Goal: Check status: Check status

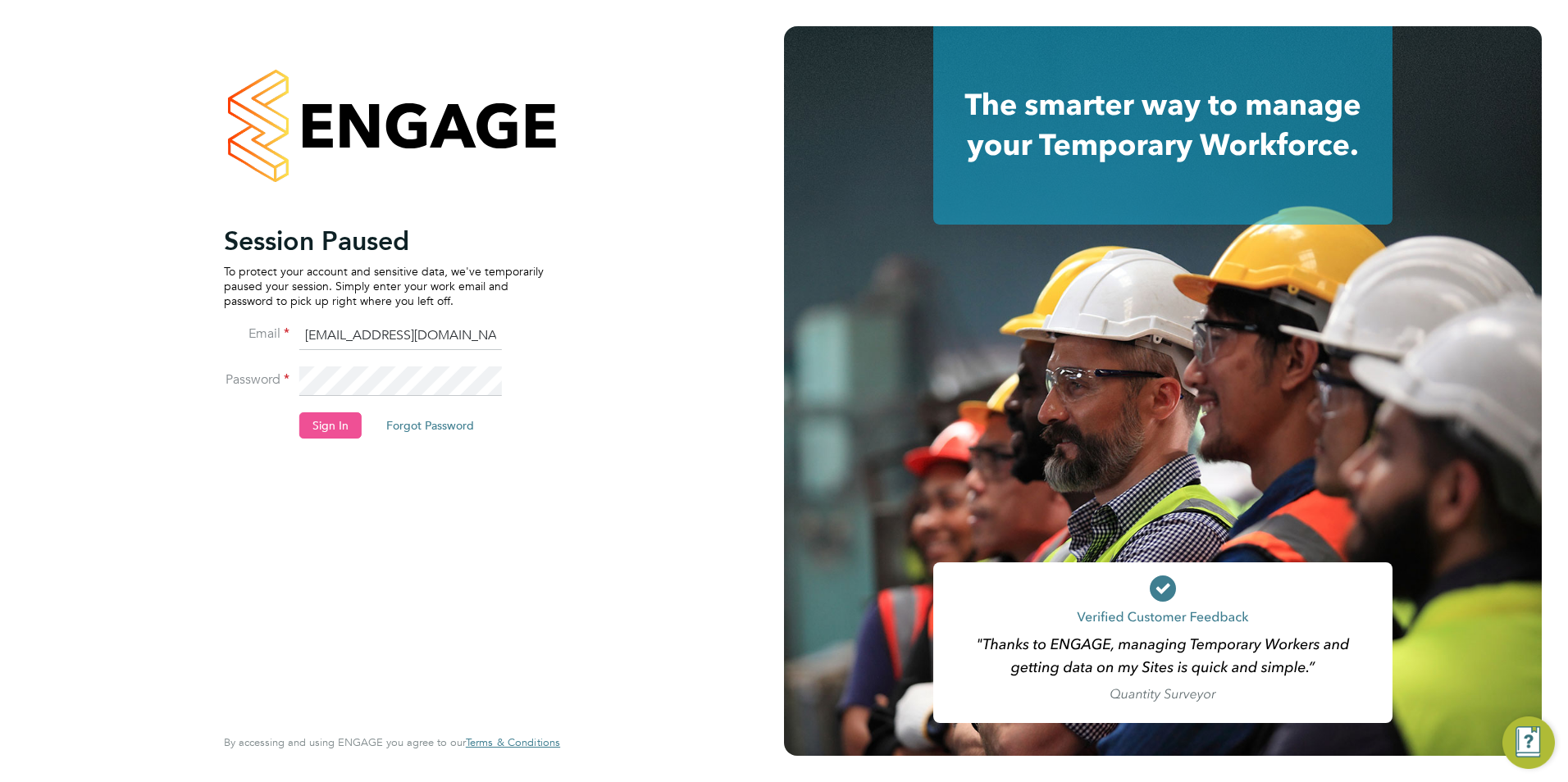
click at [359, 419] on button "Sign In" at bounding box center [330, 426] width 62 height 26
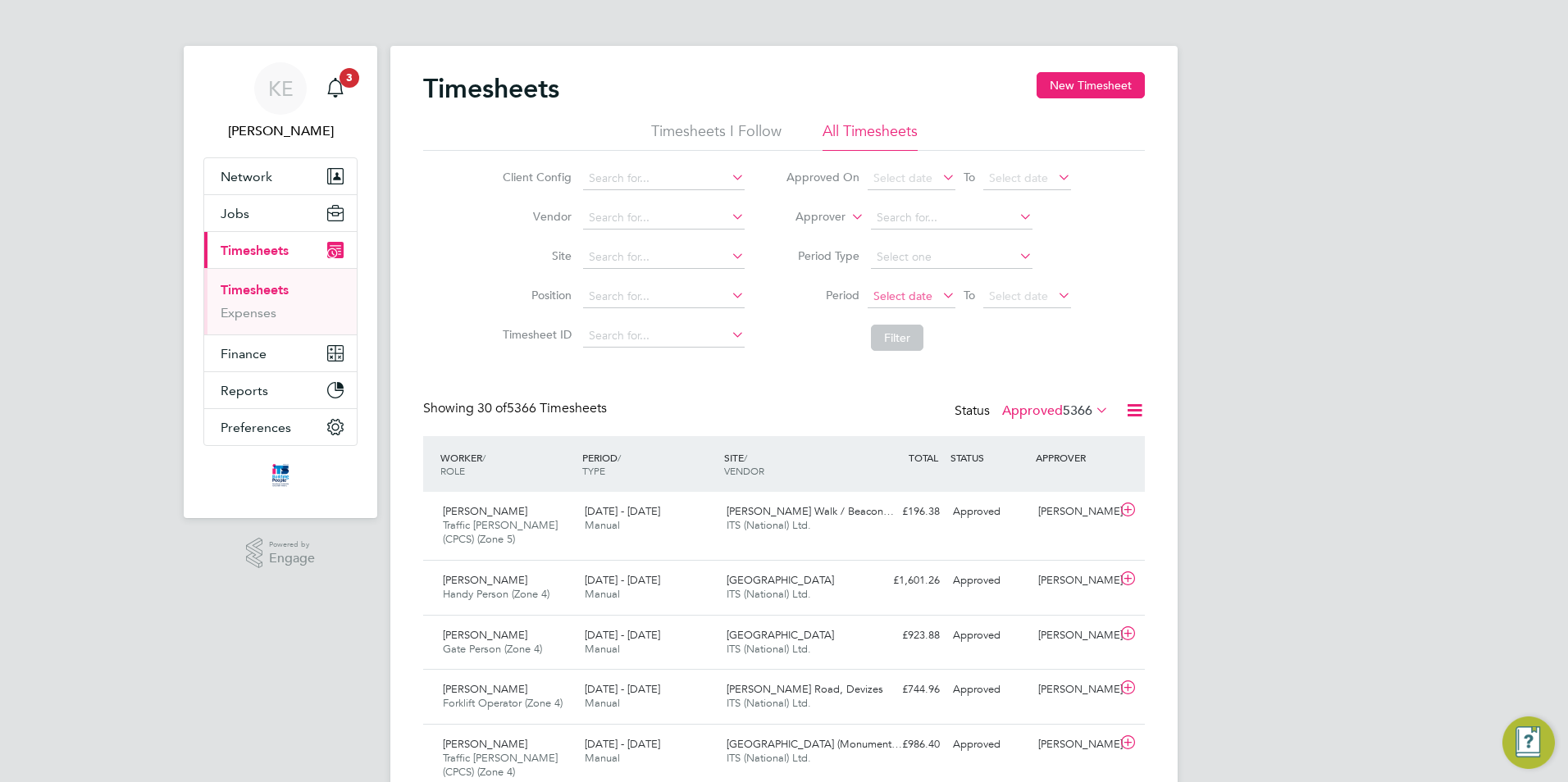
click at [907, 297] on span "Select date" at bounding box center [903, 296] width 59 height 15
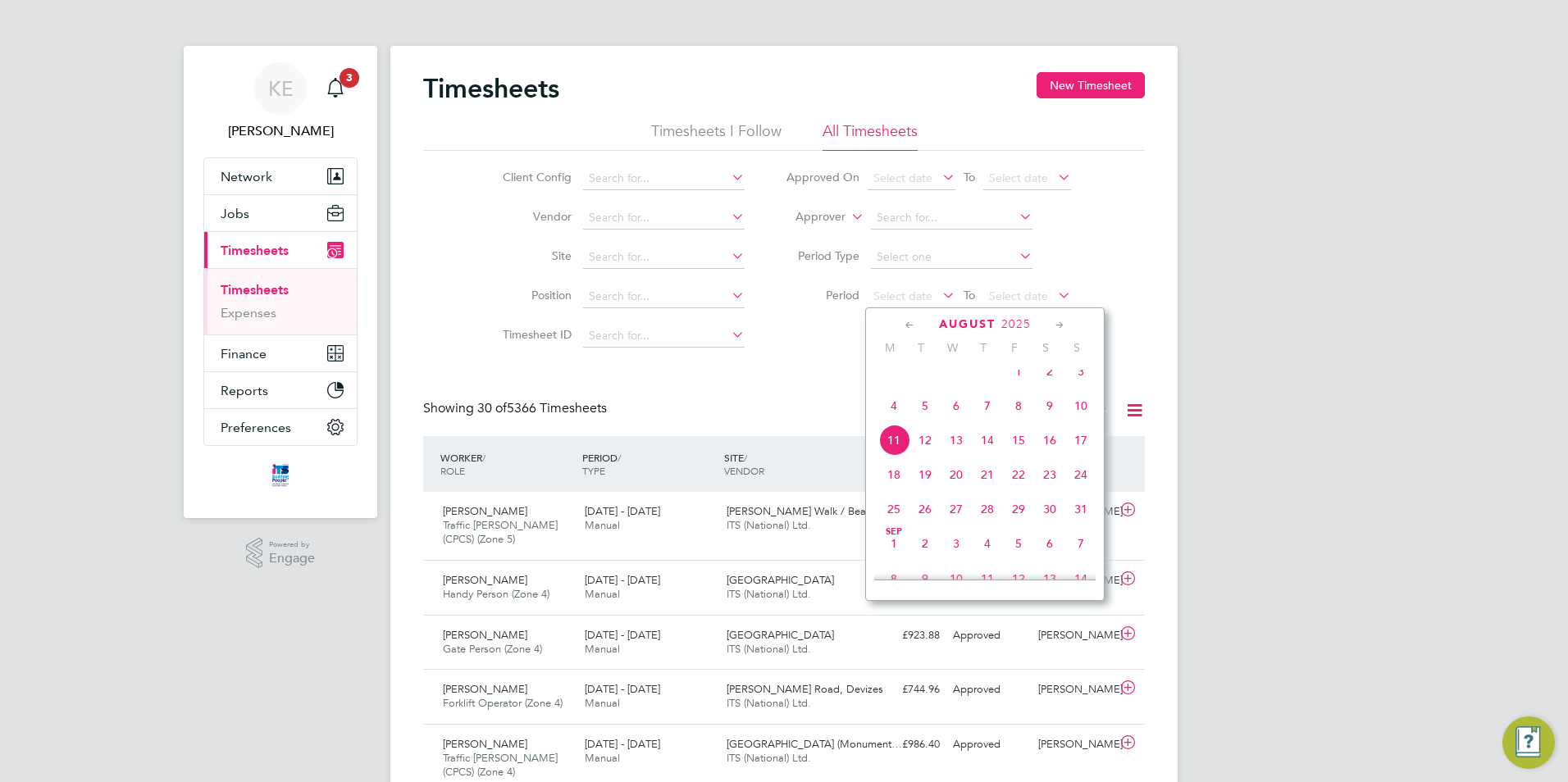
click at [887, 421] on span "4" at bounding box center [894, 406] width 31 height 31
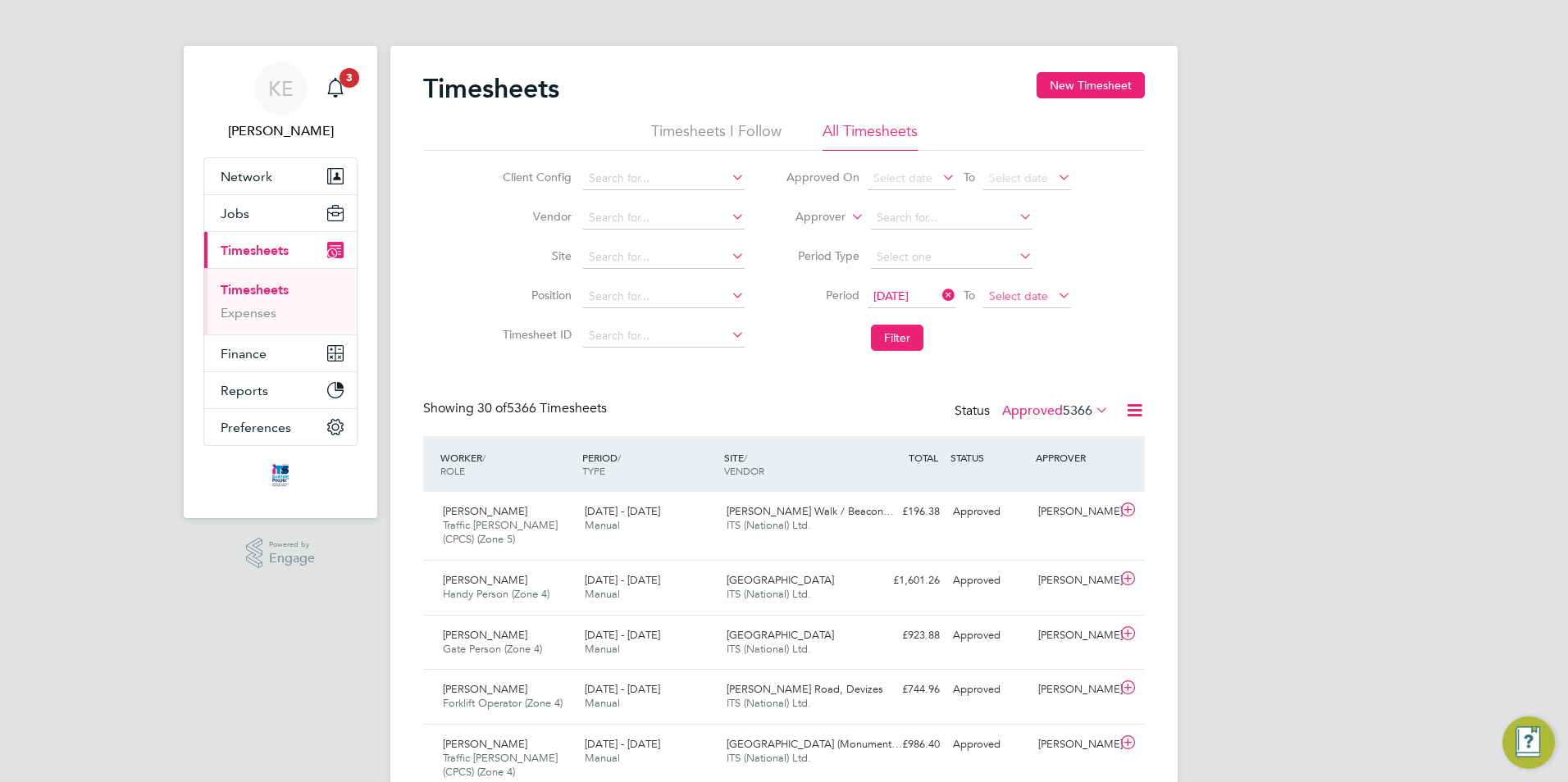
click at [1021, 300] on span "Select date" at bounding box center [1019, 296] width 59 height 15
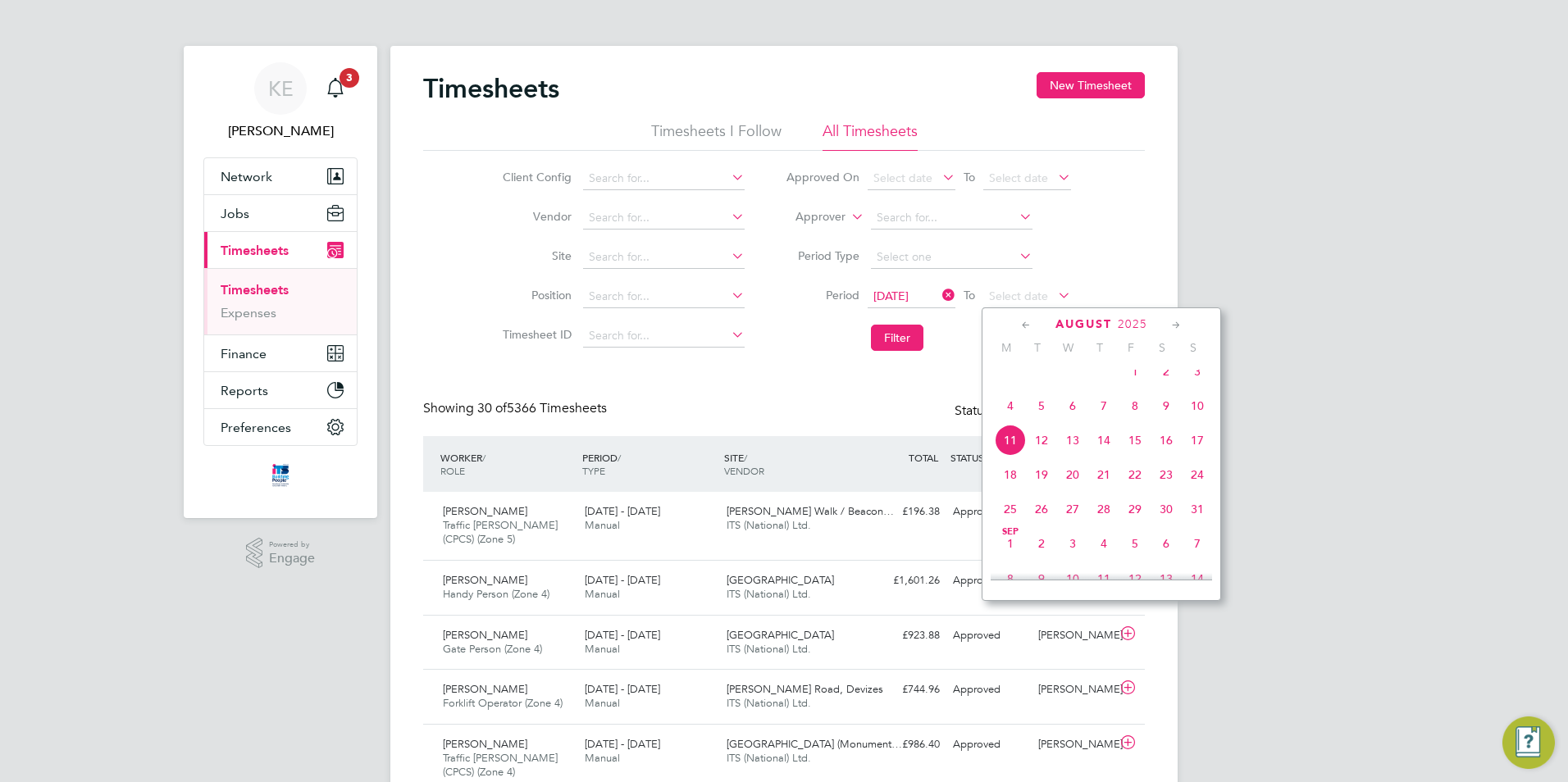
click at [1207, 421] on span "10" at bounding box center [1197, 406] width 31 height 31
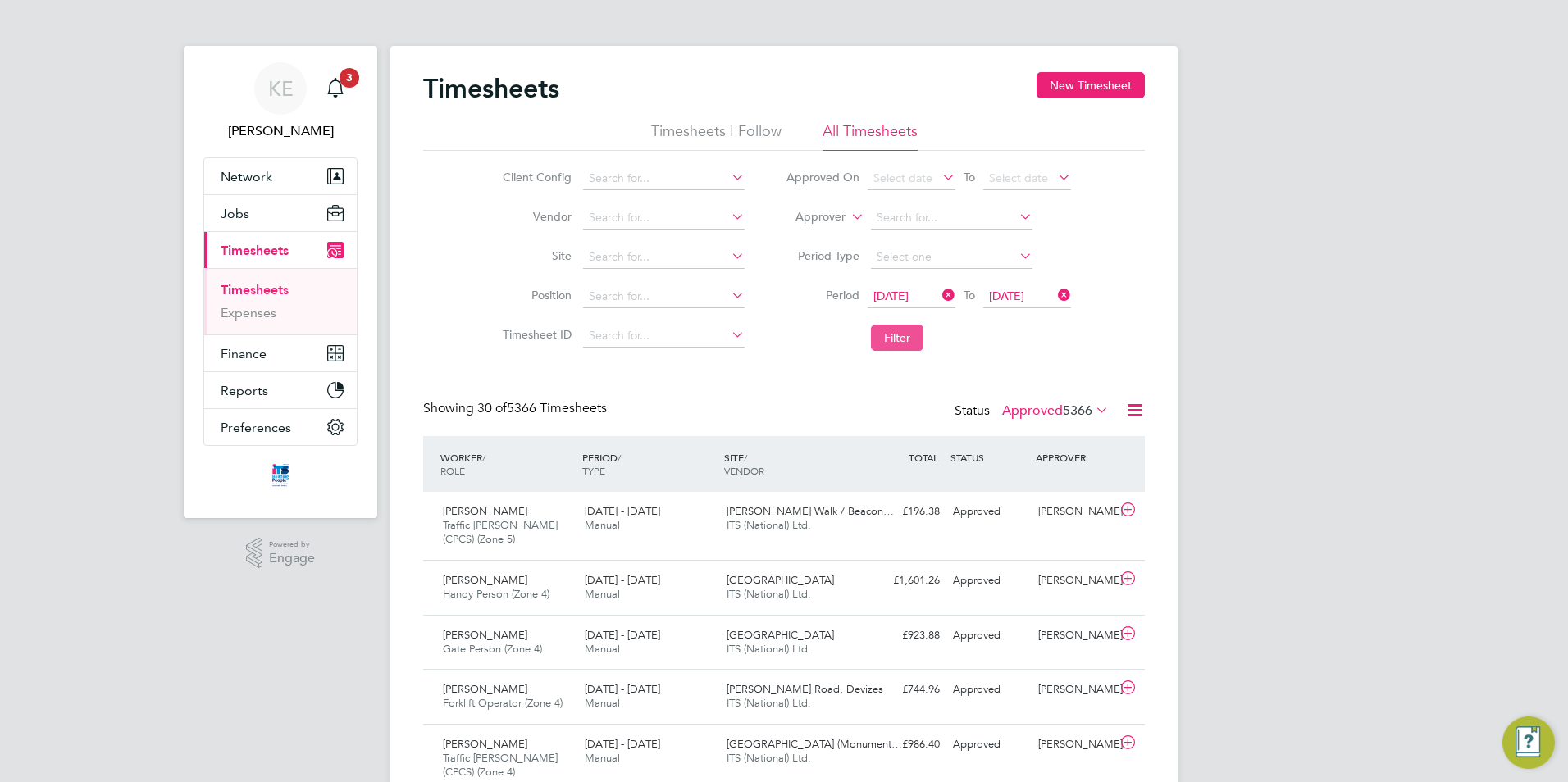
click at [883, 343] on button "Filter" at bounding box center [897, 338] width 53 height 26
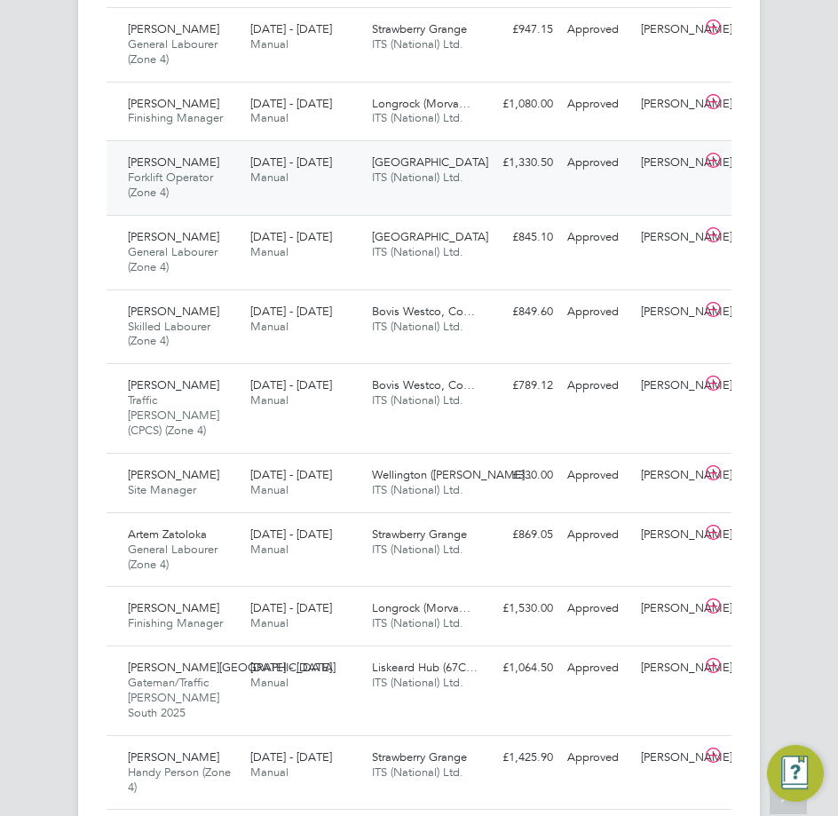
click at [239, 204] on div "Paul Williams Forklift Operator (Zone 4) 4 - 10 Aug 2025" at bounding box center [182, 177] width 123 height 59
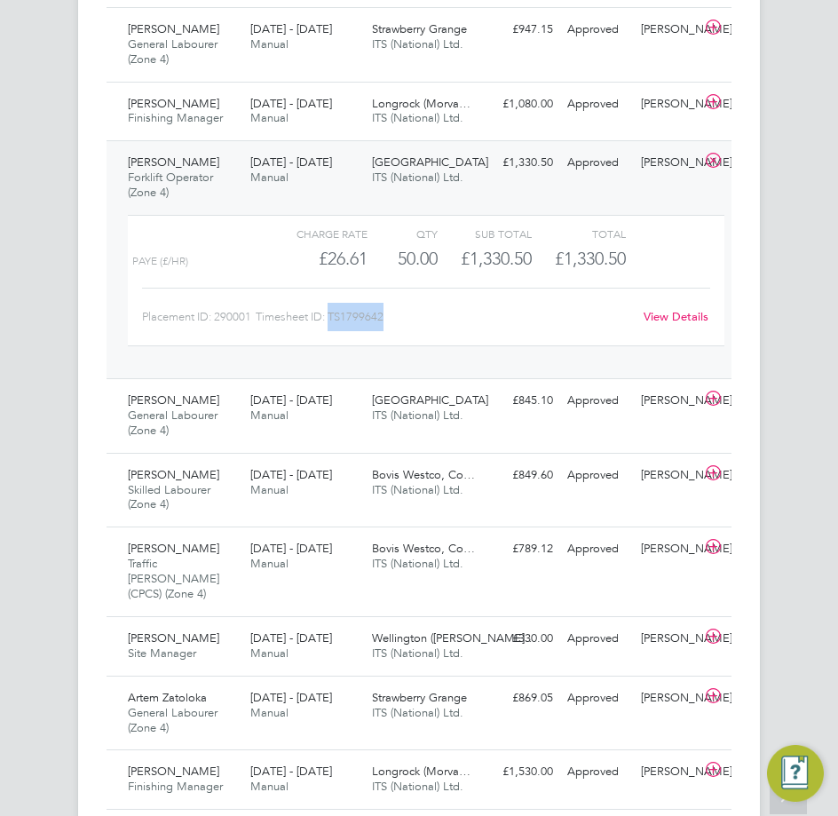
drag, startPoint x: 389, startPoint y: 334, endPoint x: 333, endPoint y: 329, distance: 56.1
click at [333, 329] on div "Timesheet ID: TS1799642" at bounding box center [449, 317] width 386 height 28
copy div "TS1799642"
click at [265, 431] on div "4 - 10 Aug 2025 Manual" at bounding box center [304, 408] width 123 height 44
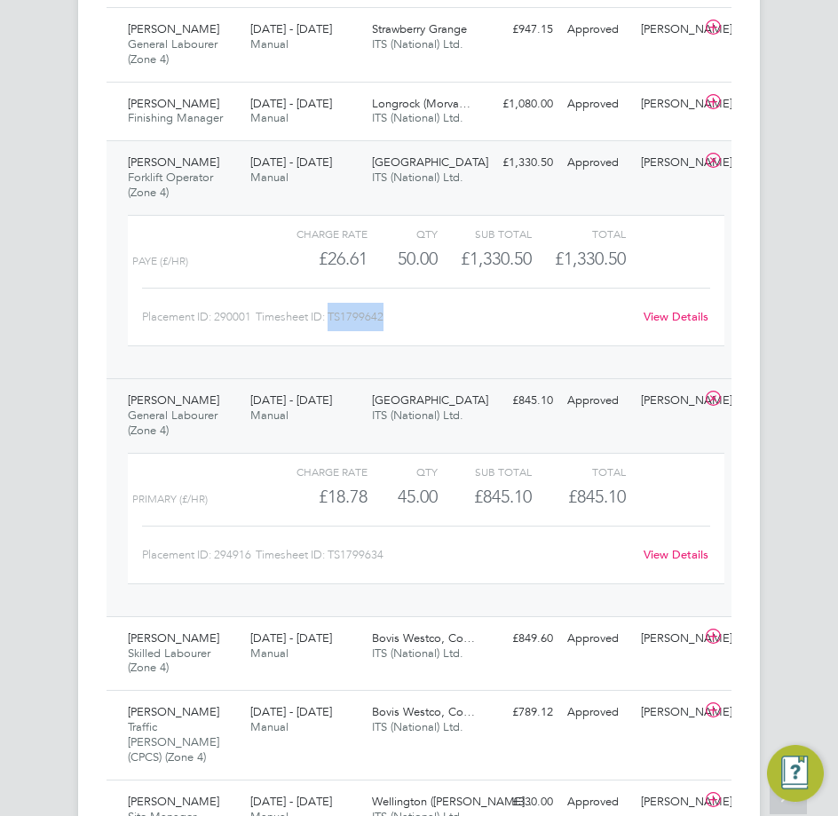
click at [710, 168] on icon at bounding box center [713, 161] width 22 height 14
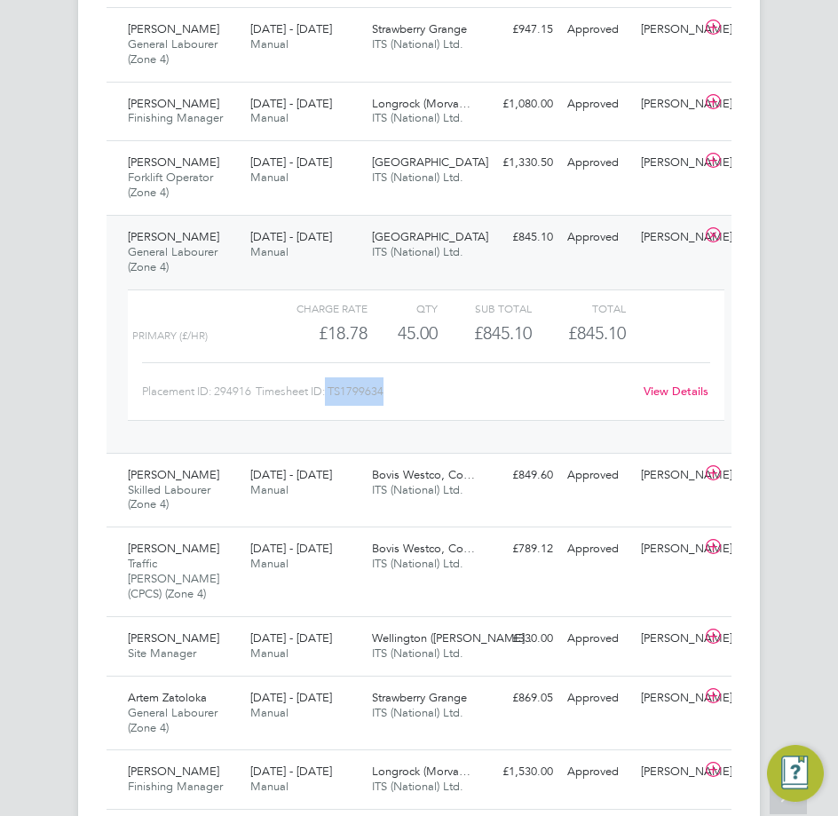
drag, startPoint x: 385, startPoint y: 405, endPoint x: 329, endPoint y: 408, distance: 56.9
click at [329, 406] on div "Timesheet ID: TS1799634" at bounding box center [449, 391] width 386 height 28
copy div "TS1799634"
click at [714, 242] on icon at bounding box center [713, 235] width 22 height 14
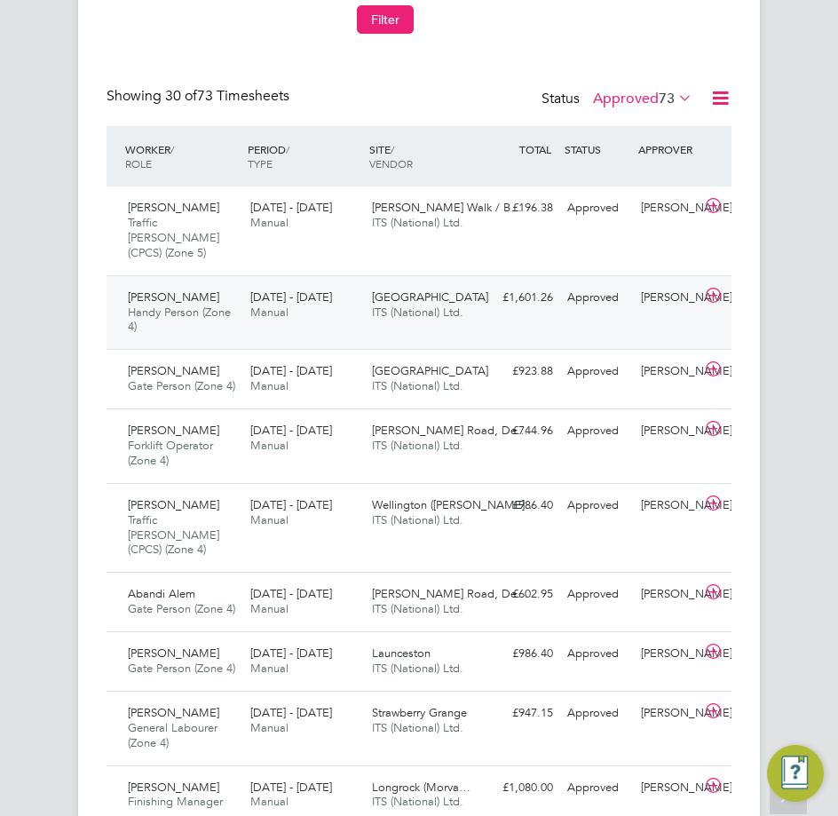
scroll to position [1066, 0]
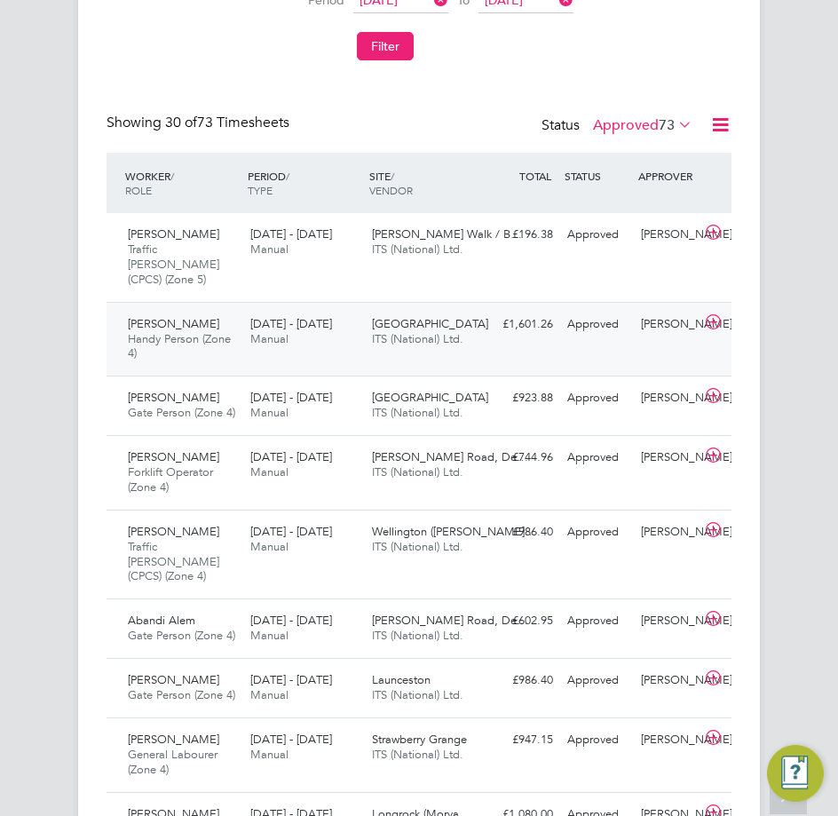
click at [190, 331] on span "Handy Person (Zone 4)" at bounding box center [179, 346] width 103 height 30
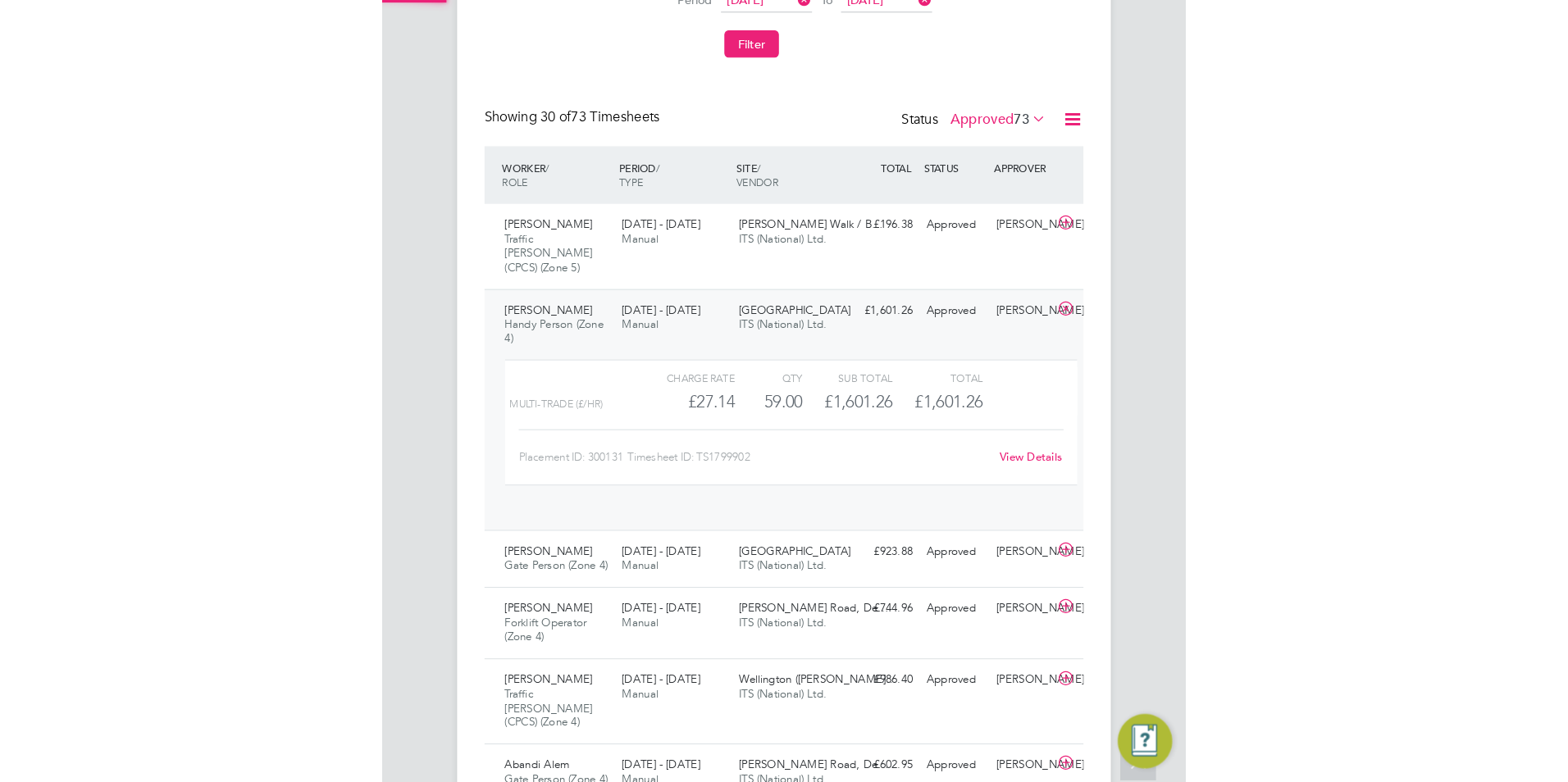
scroll to position [28, 131]
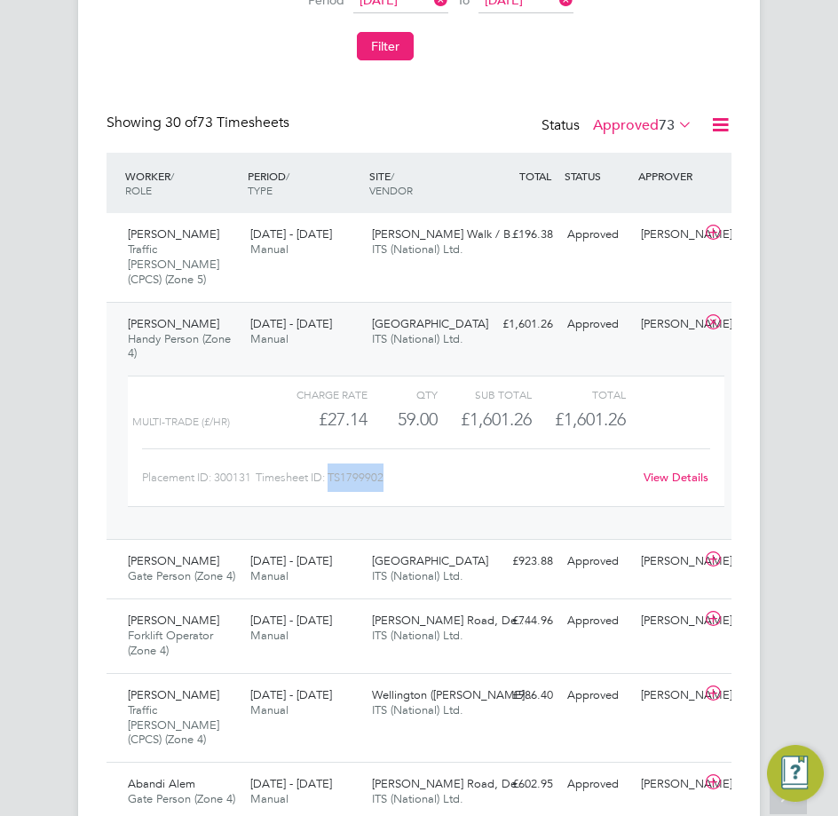
drag, startPoint x: 384, startPoint y: 463, endPoint x: 331, endPoint y: 459, distance: 53.4
click at [331, 463] on div "Timesheet ID: TS1799902" at bounding box center [449, 477] width 386 height 28
copy div "TS1799902"
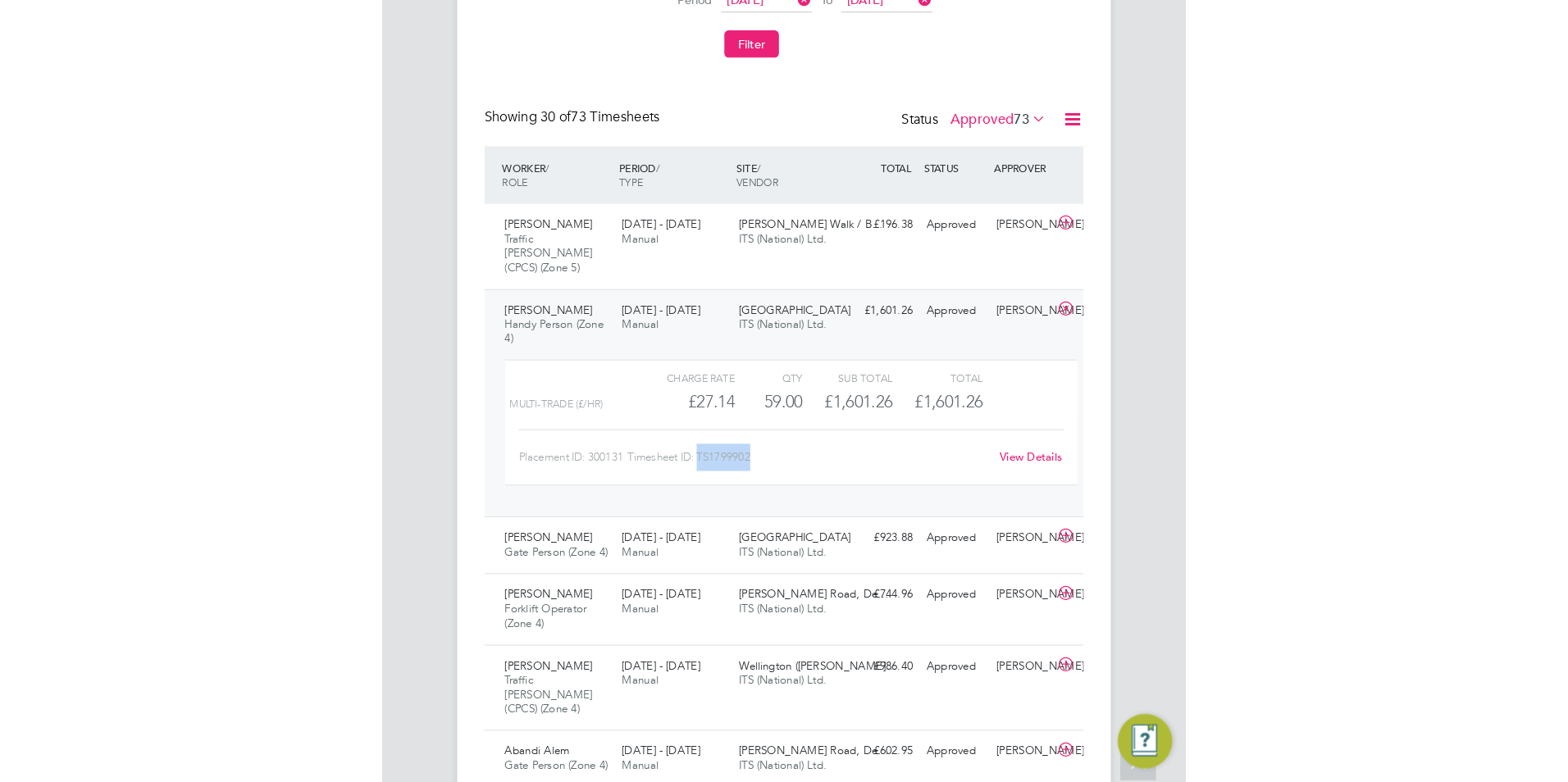
scroll to position [8, 8]
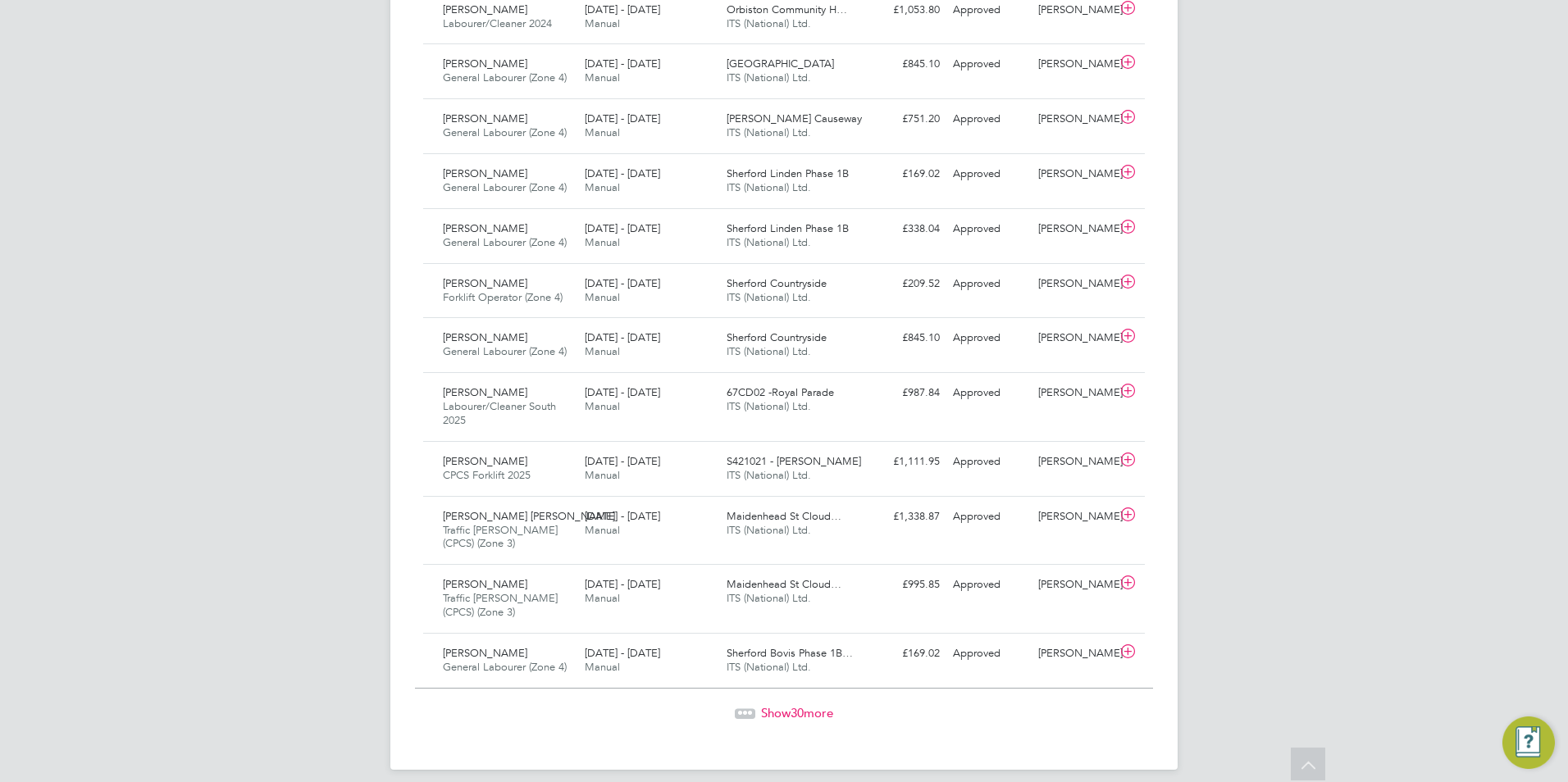
click at [794, 705] on span "30" at bounding box center [797, 713] width 13 height 16
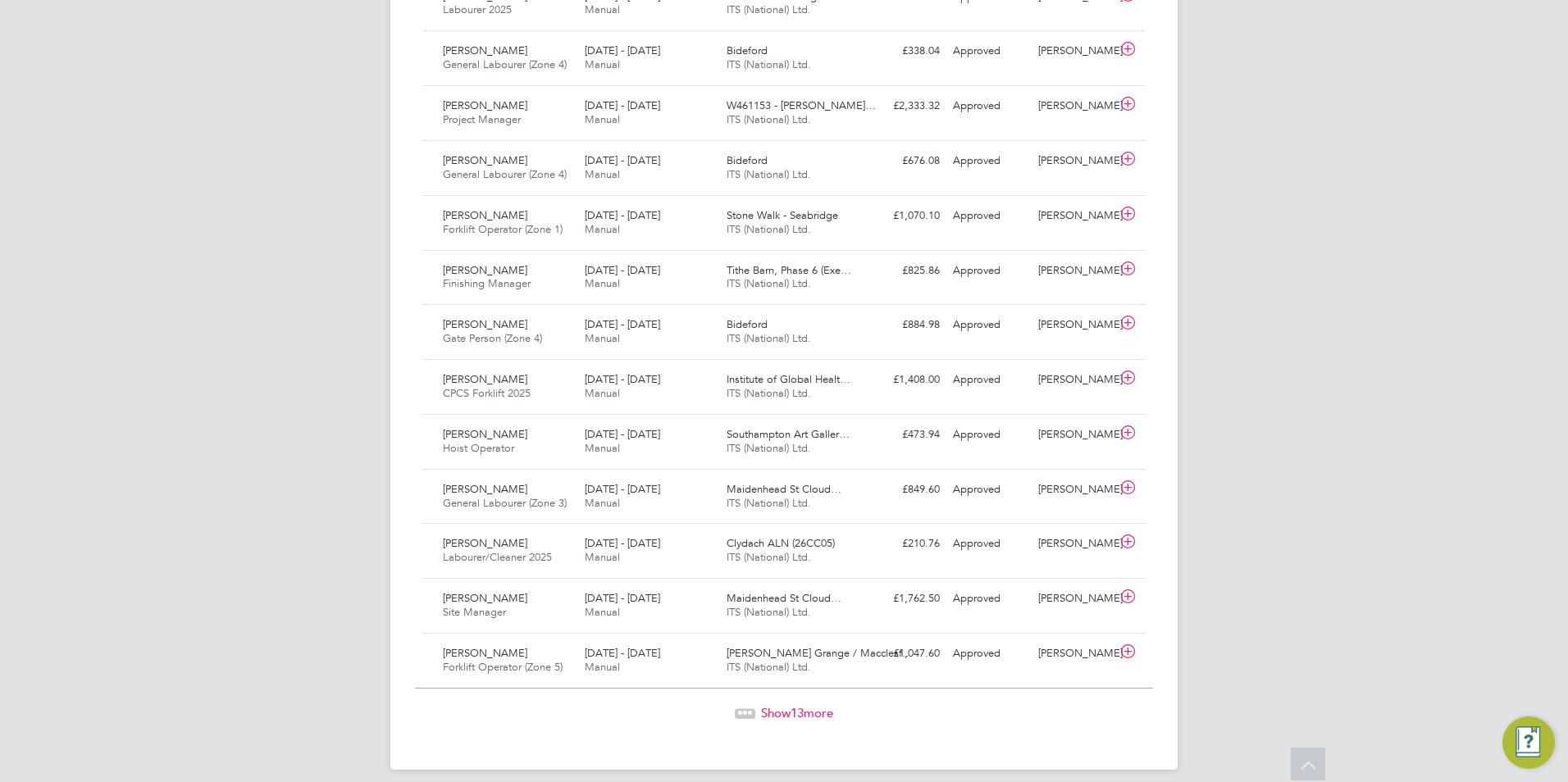
click at [790, 705] on span "13" at bounding box center [797, 713] width 13 height 16
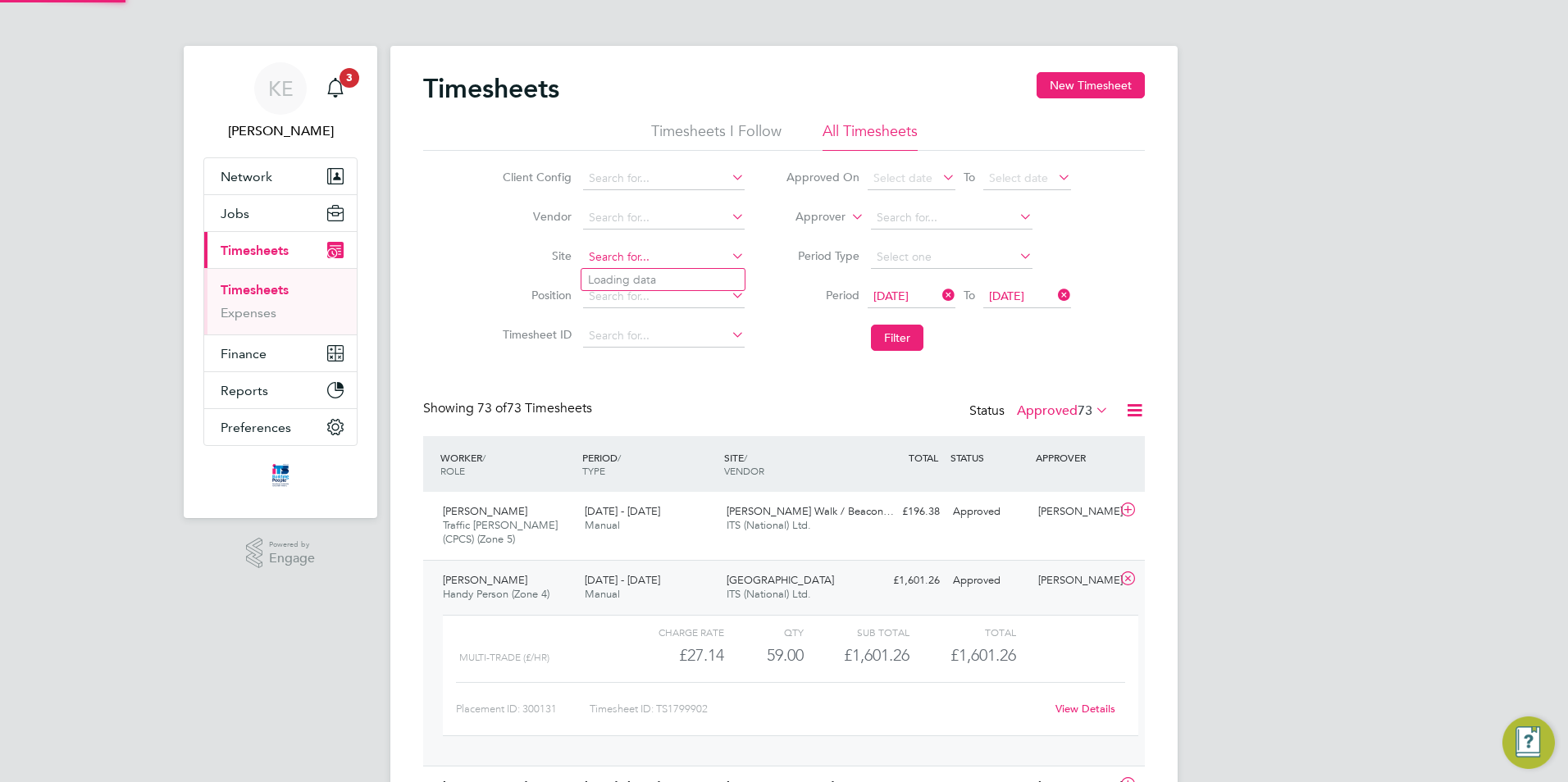
click at [621, 253] on input at bounding box center [663, 257] width 162 height 23
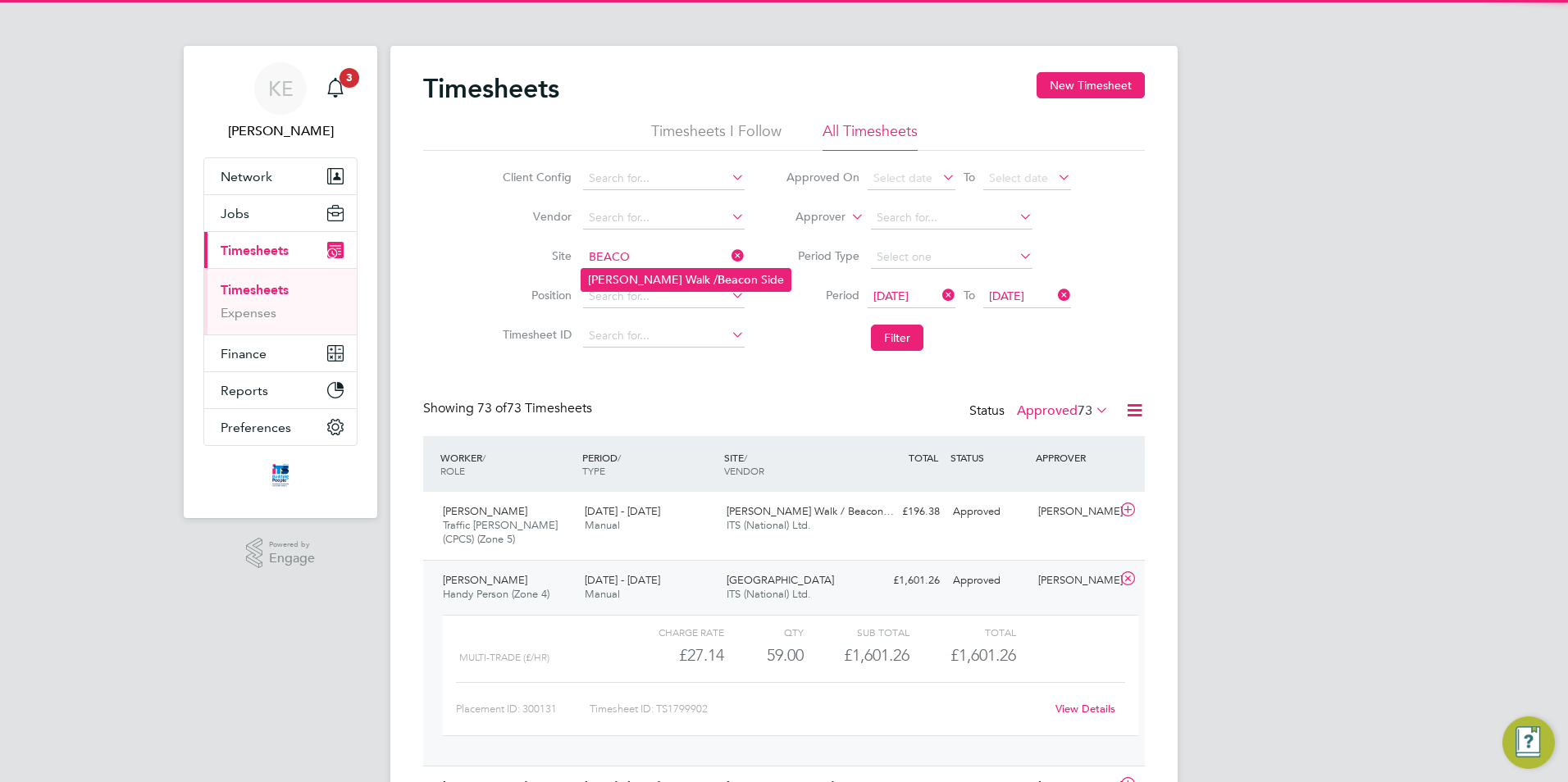
click at [638, 279] on li "Partridge Walk / Beaco n Side" at bounding box center [686, 280] width 209 height 22
type input "Partridge Walk / Beacon Side"
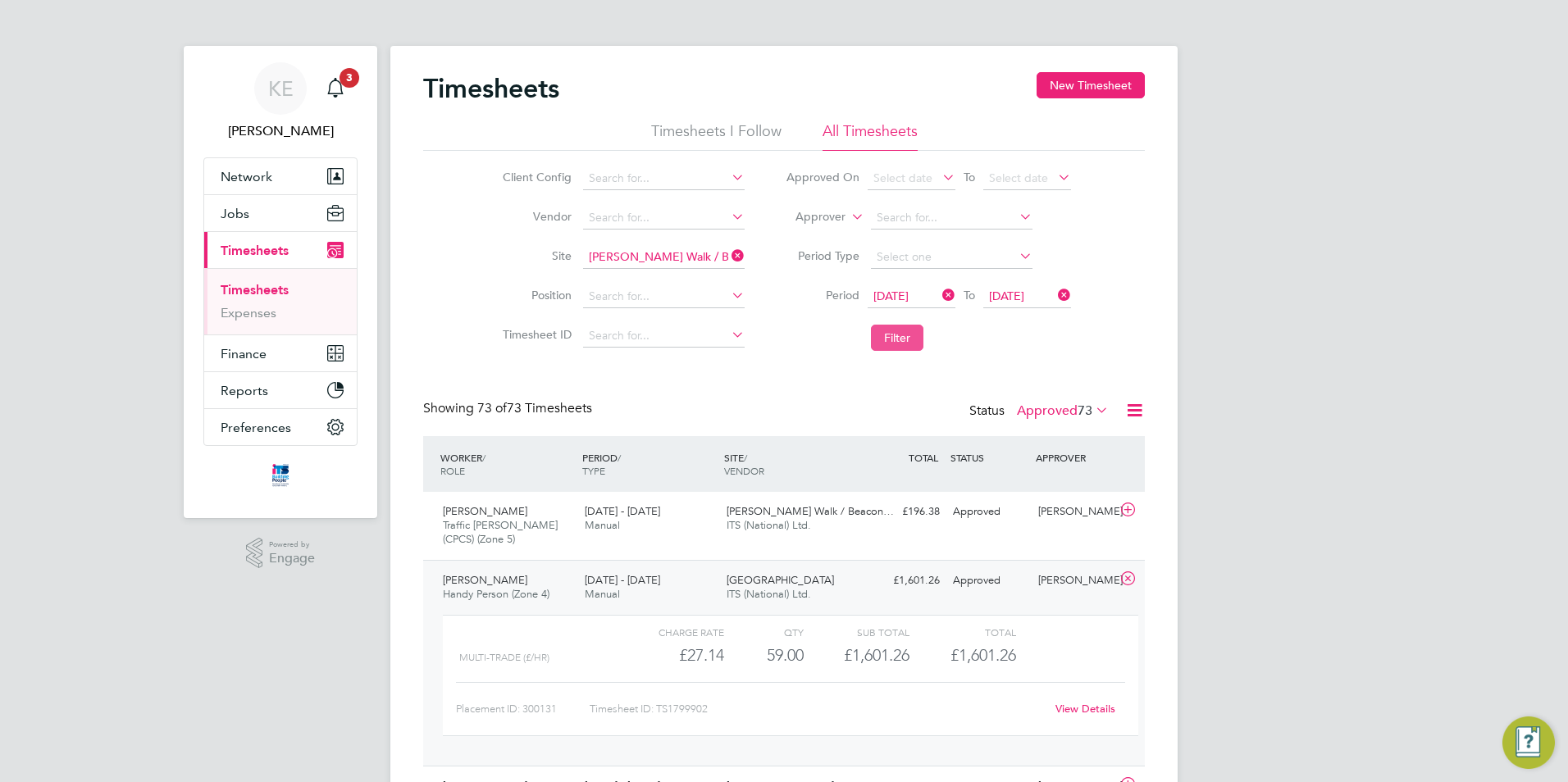
click at [899, 340] on button "Filter" at bounding box center [897, 338] width 53 height 26
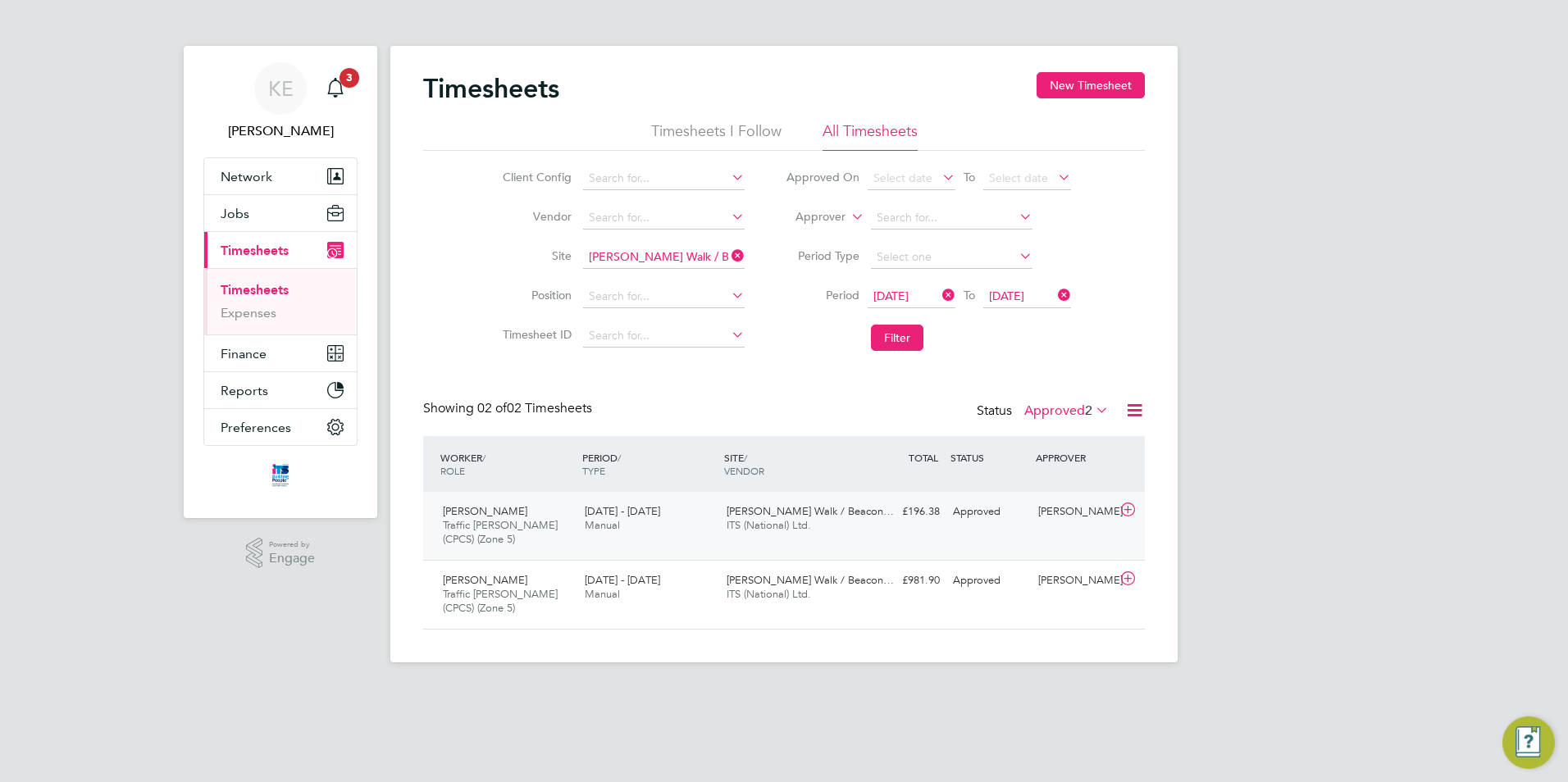
click at [586, 514] on span "4 - 10 Aug 2025" at bounding box center [622, 511] width 76 height 14
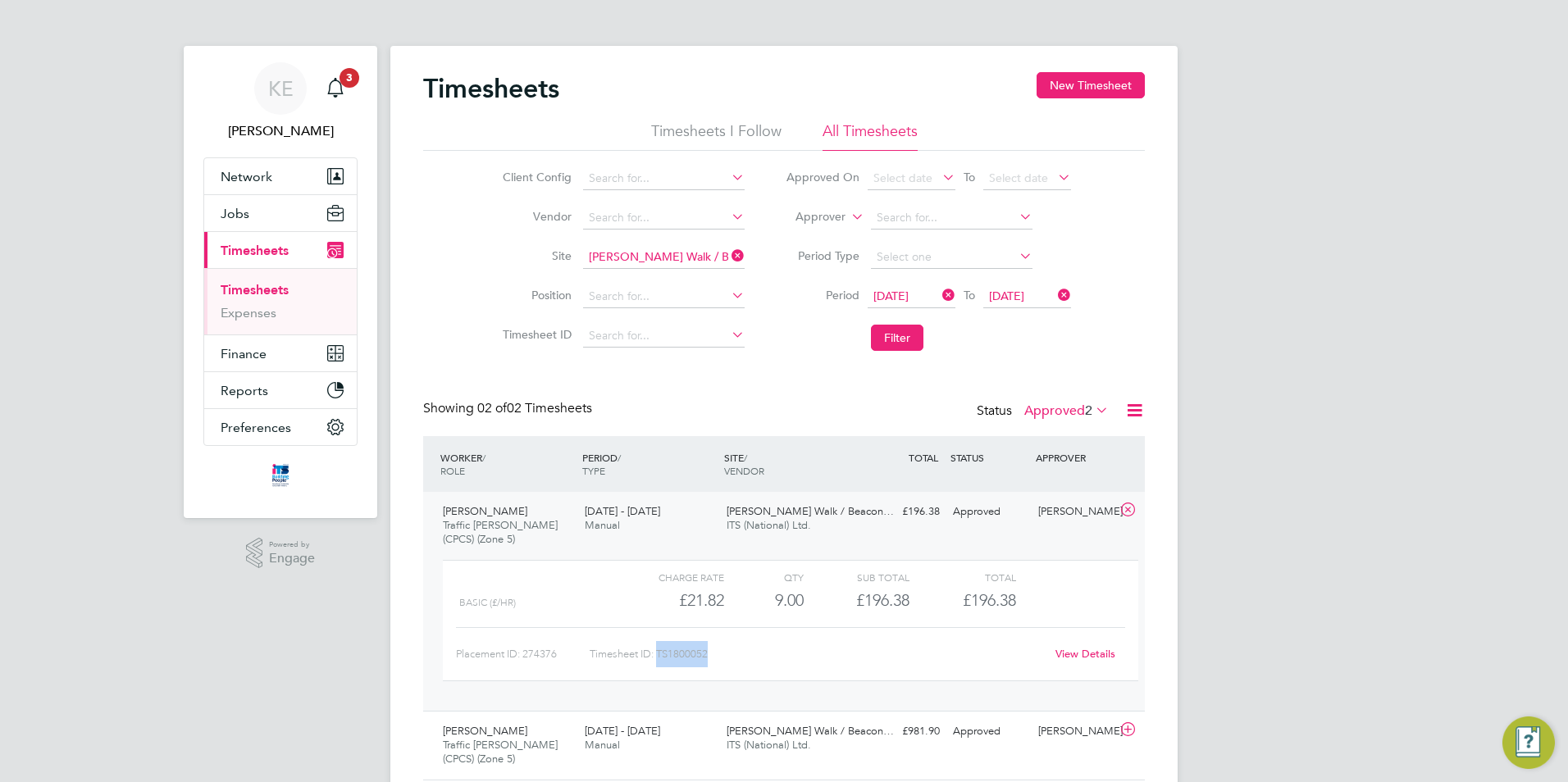
drag, startPoint x: 701, startPoint y: 657, endPoint x: 661, endPoint y: 656, distance: 40.0
click at [661, 656] on div "Timesheet ID: TS1800052" at bounding box center [816, 654] width 455 height 26
copy div "TS1800052"
click at [728, 255] on icon at bounding box center [728, 256] width 0 height 23
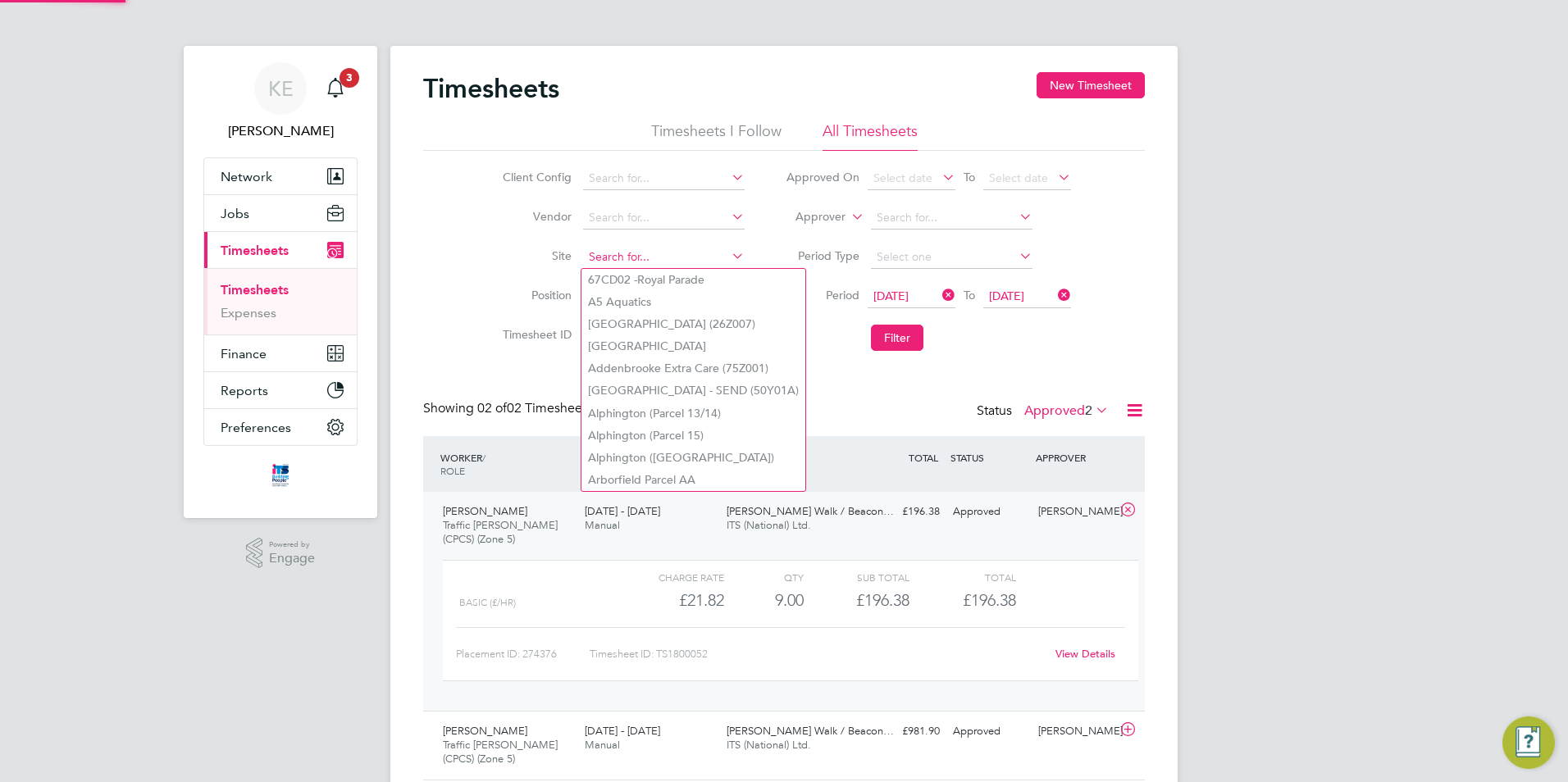
click at [679, 259] on input at bounding box center [663, 257] width 162 height 23
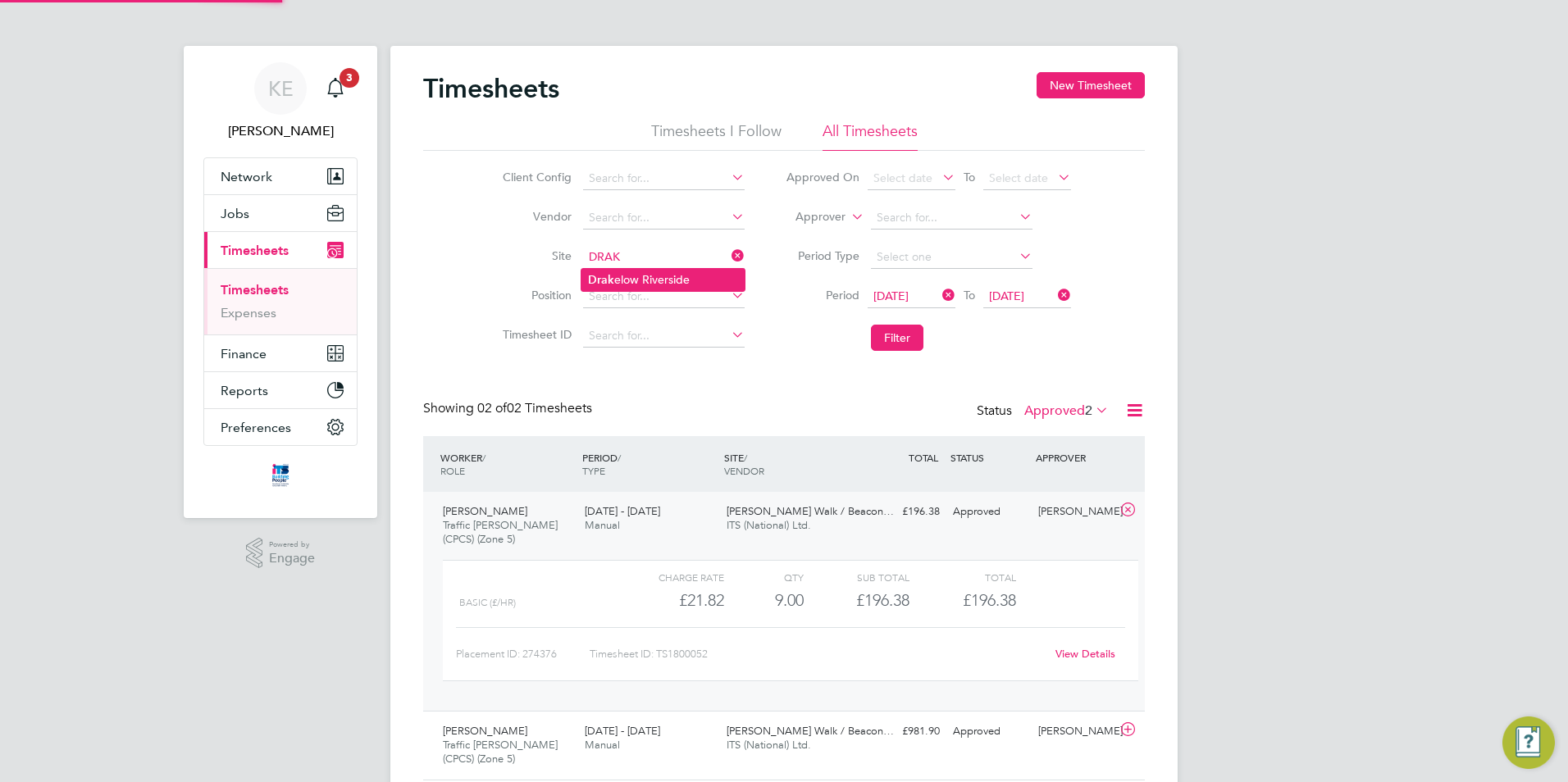
click at [661, 274] on li "Drak elow Riverside" at bounding box center [663, 280] width 163 height 22
type input "Drakelow Riverside"
click at [907, 329] on button "Filter" at bounding box center [897, 338] width 53 height 26
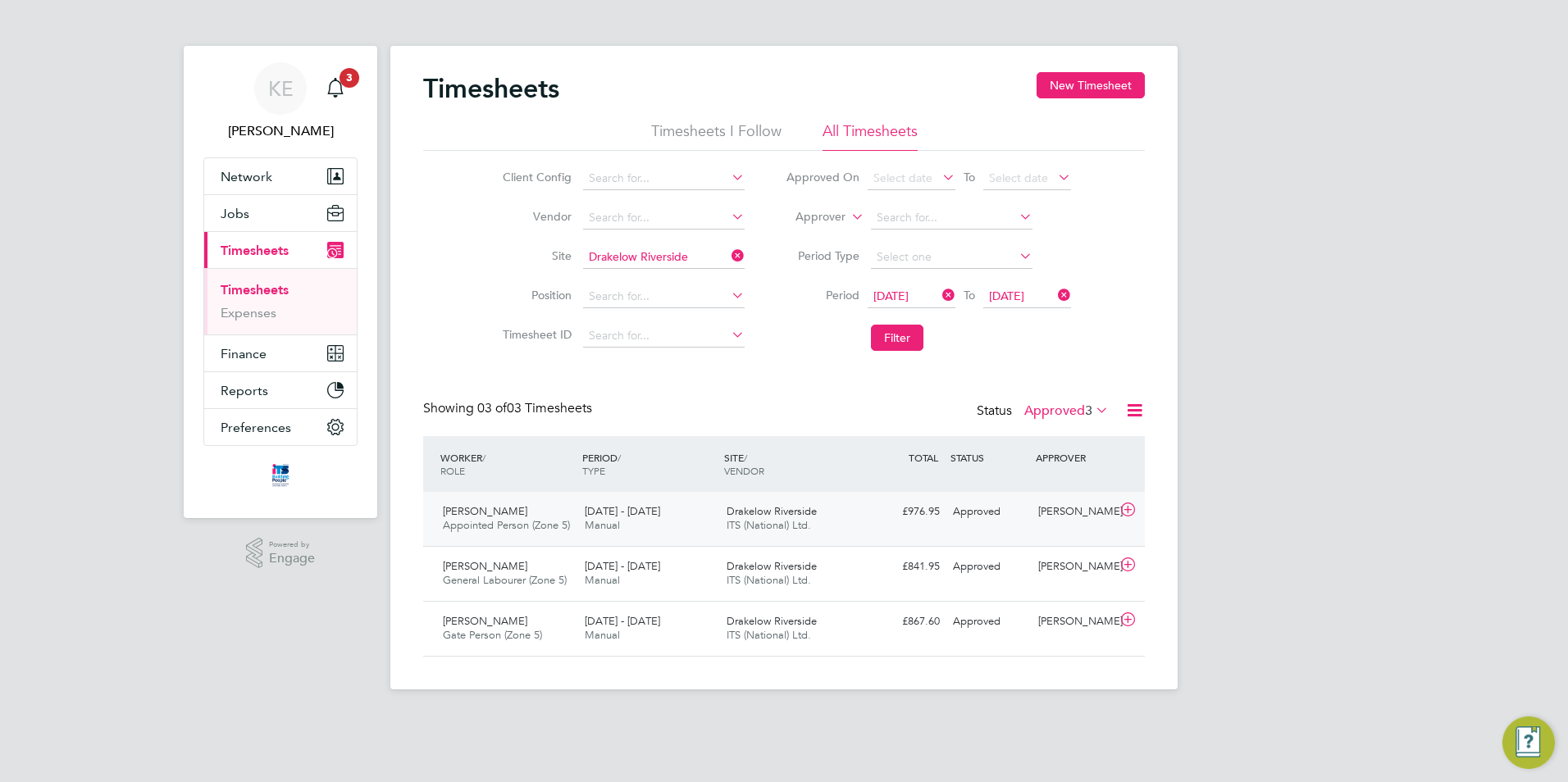
click at [501, 522] on span "Appointed Person (Zone 5)" at bounding box center [506, 524] width 127 height 14
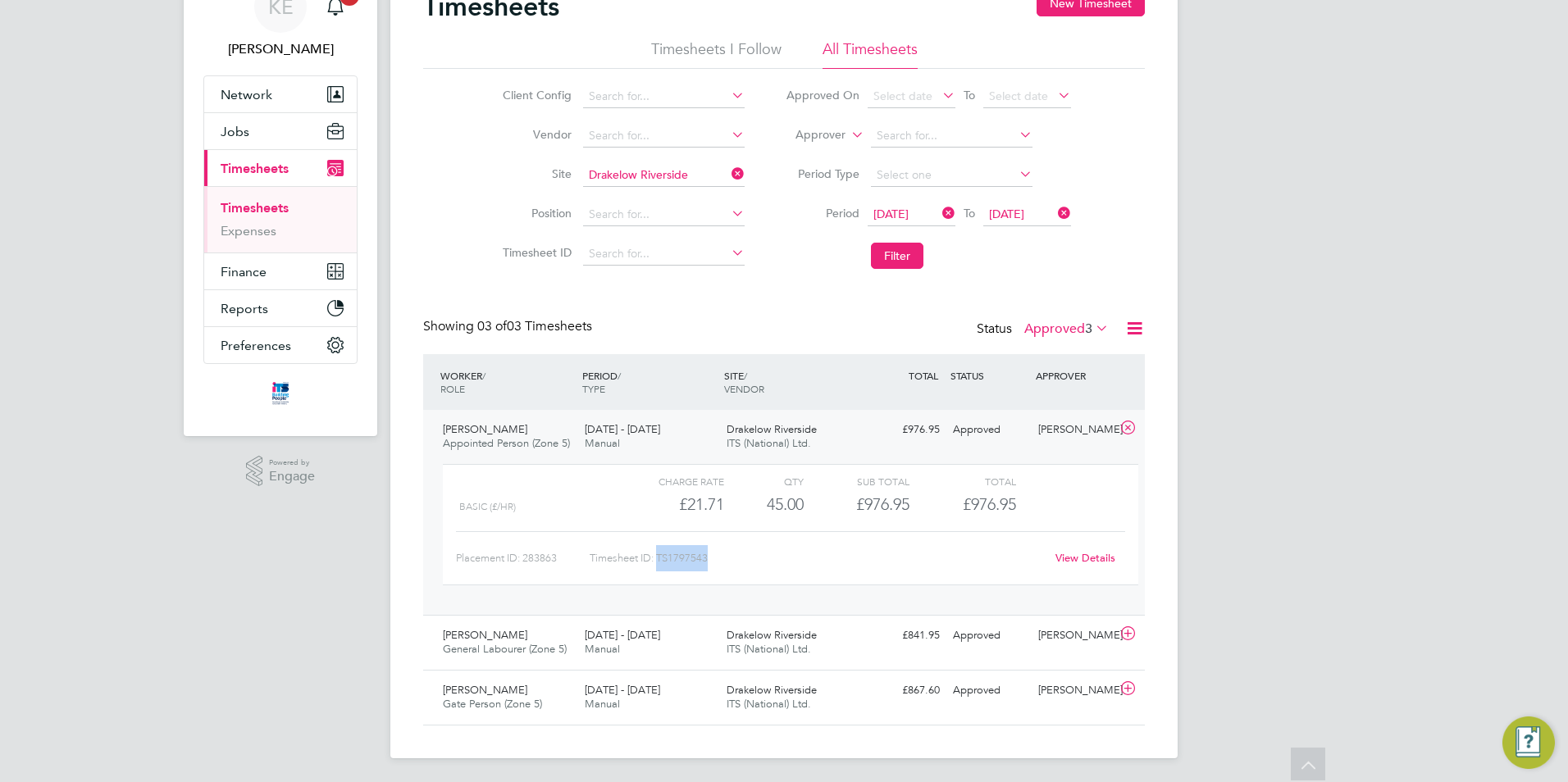
drag, startPoint x: 716, startPoint y: 558, endPoint x: 658, endPoint y: 555, distance: 58.1
click at [658, 555] on div "Timesheet ID: TS1797543" at bounding box center [816, 558] width 455 height 26
copy div "TS1797543"
click at [526, 622] on div "Nicholas Hines General Labourer (Zone 5) 4 - 10 Aug 2025" at bounding box center [507, 640] width 142 height 41
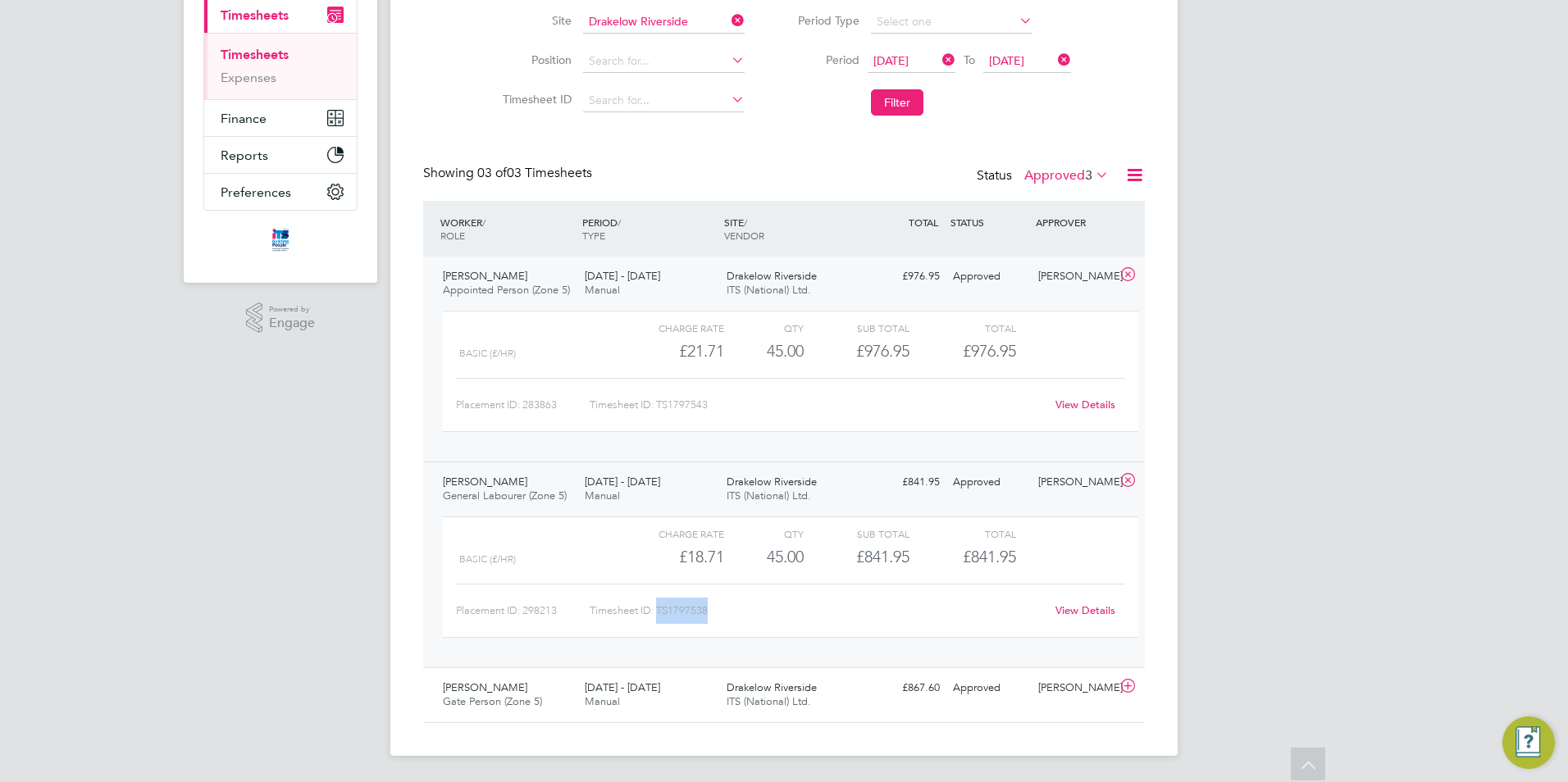
drag, startPoint x: 706, startPoint y: 611, endPoint x: 660, endPoint y: 609, distance: 46.0
click at [660, 609] on div "Timesheet ID: TS1797538" at bounding box center [816, 610] width 455 height 26
copy div "TS1797538"
click at [630, 699] on div "4 - 10 Aug 2025 Manual" at bounding box center [649, 695] width 142 height 41
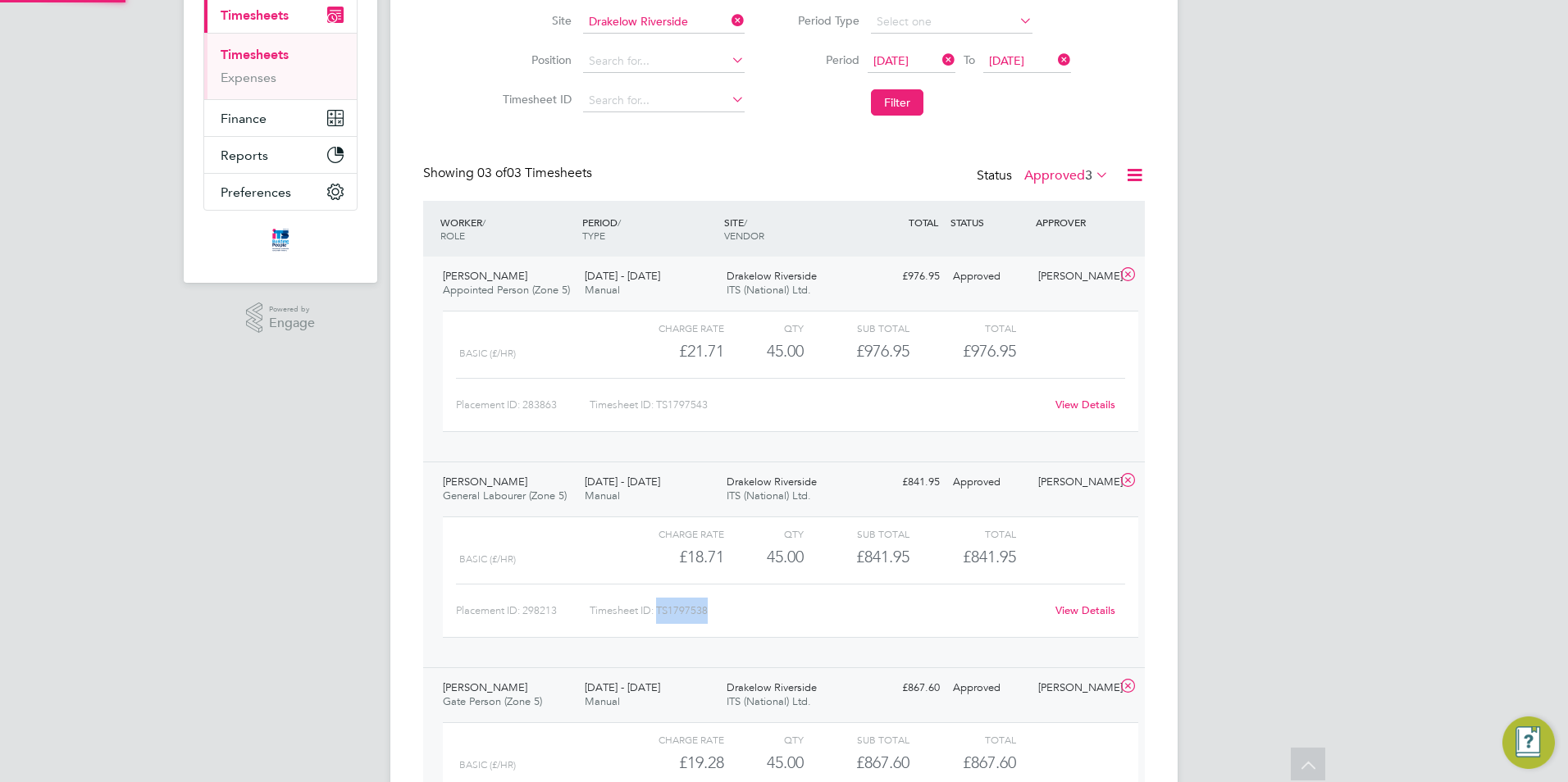
scroll to position [386, 0]
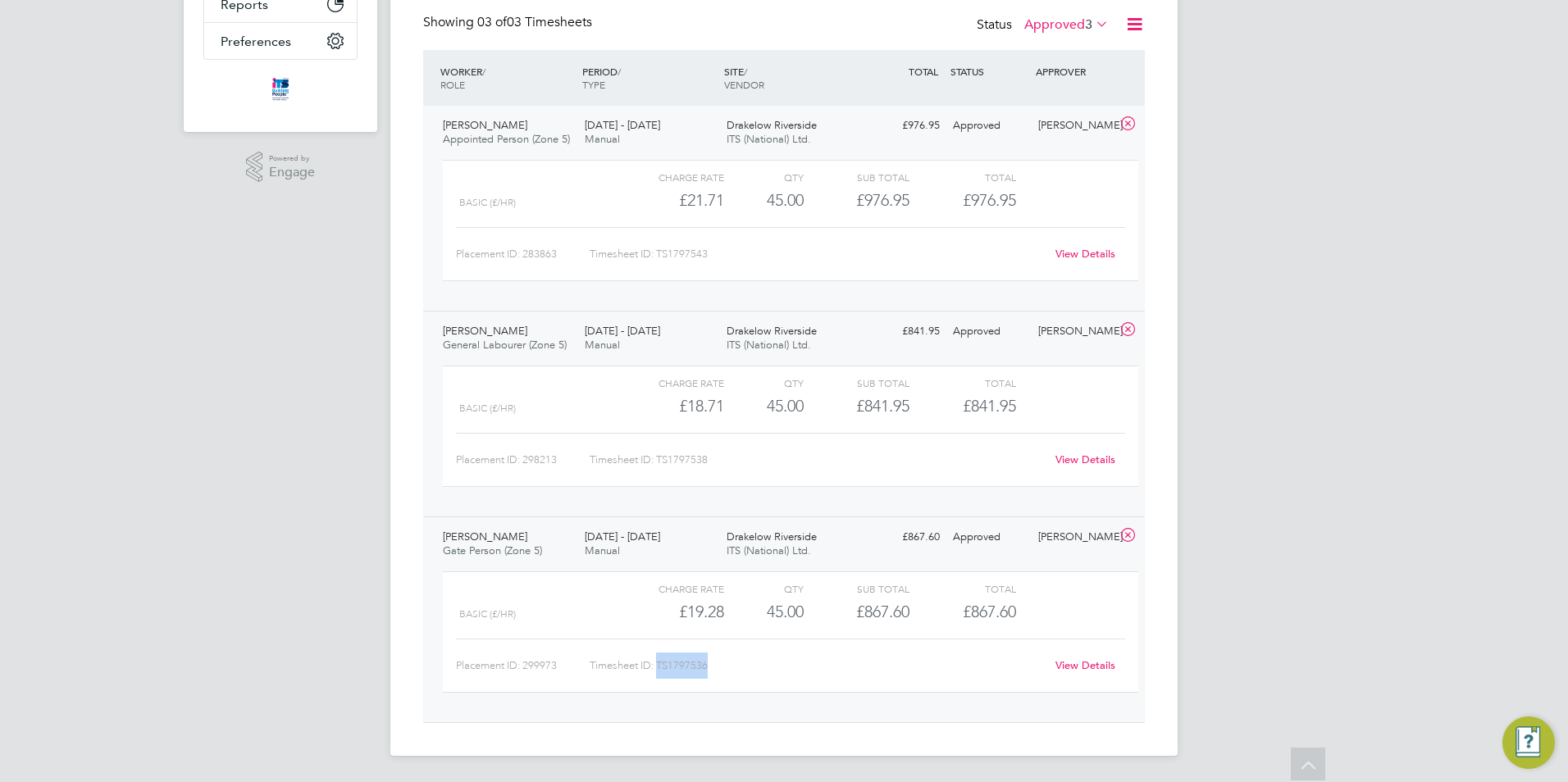
drag, startPoint x: 710, startPoint y: 662, endPoint x: 661, endPoint y: 666, distance: 49.2
click at [661, 666] on div "Timesheet ID: TS1797536" at bounding box center [816, 666] width 455 height 26
copy div "TS1797536"
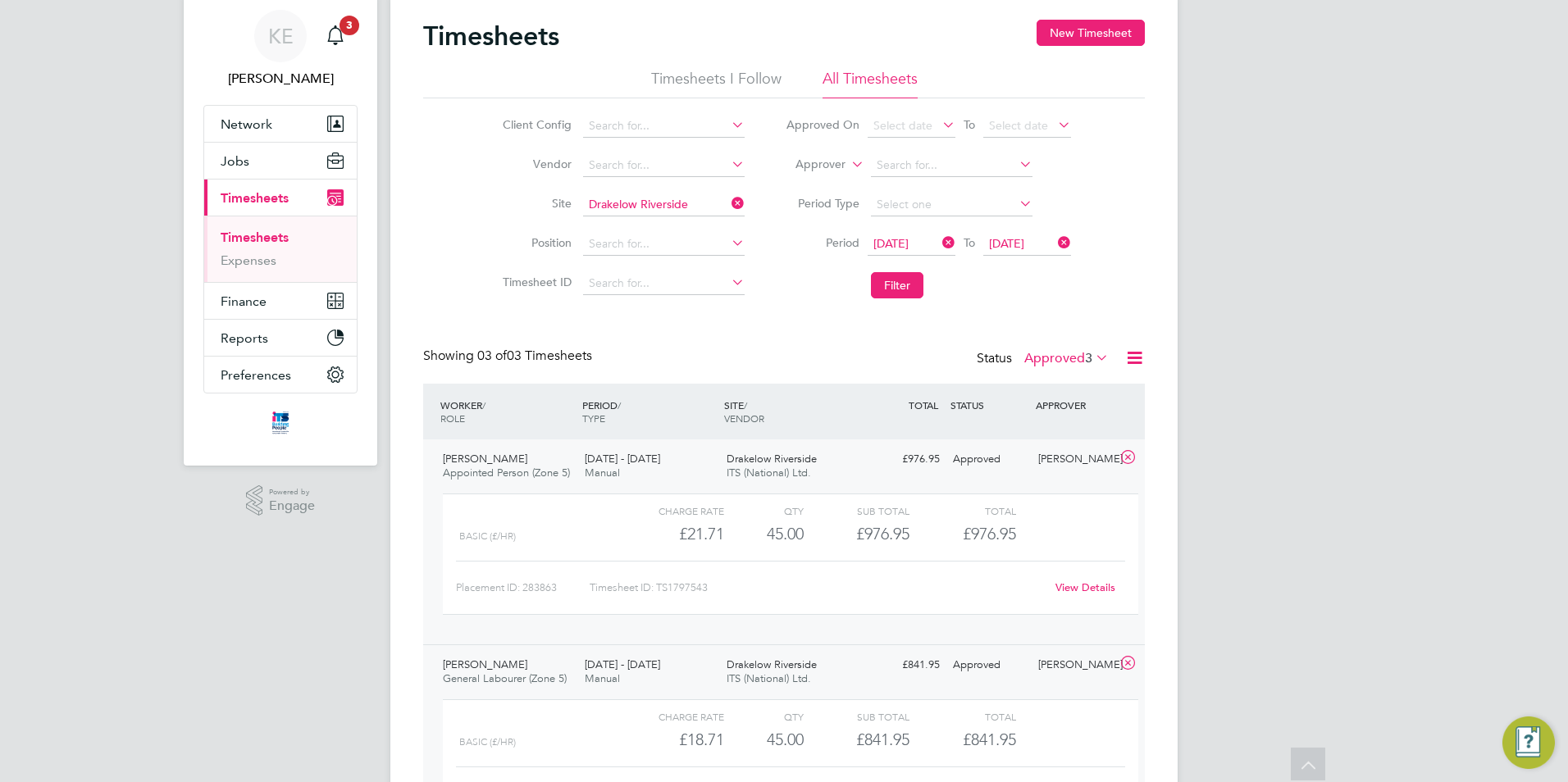
scroll to position [0, 0]
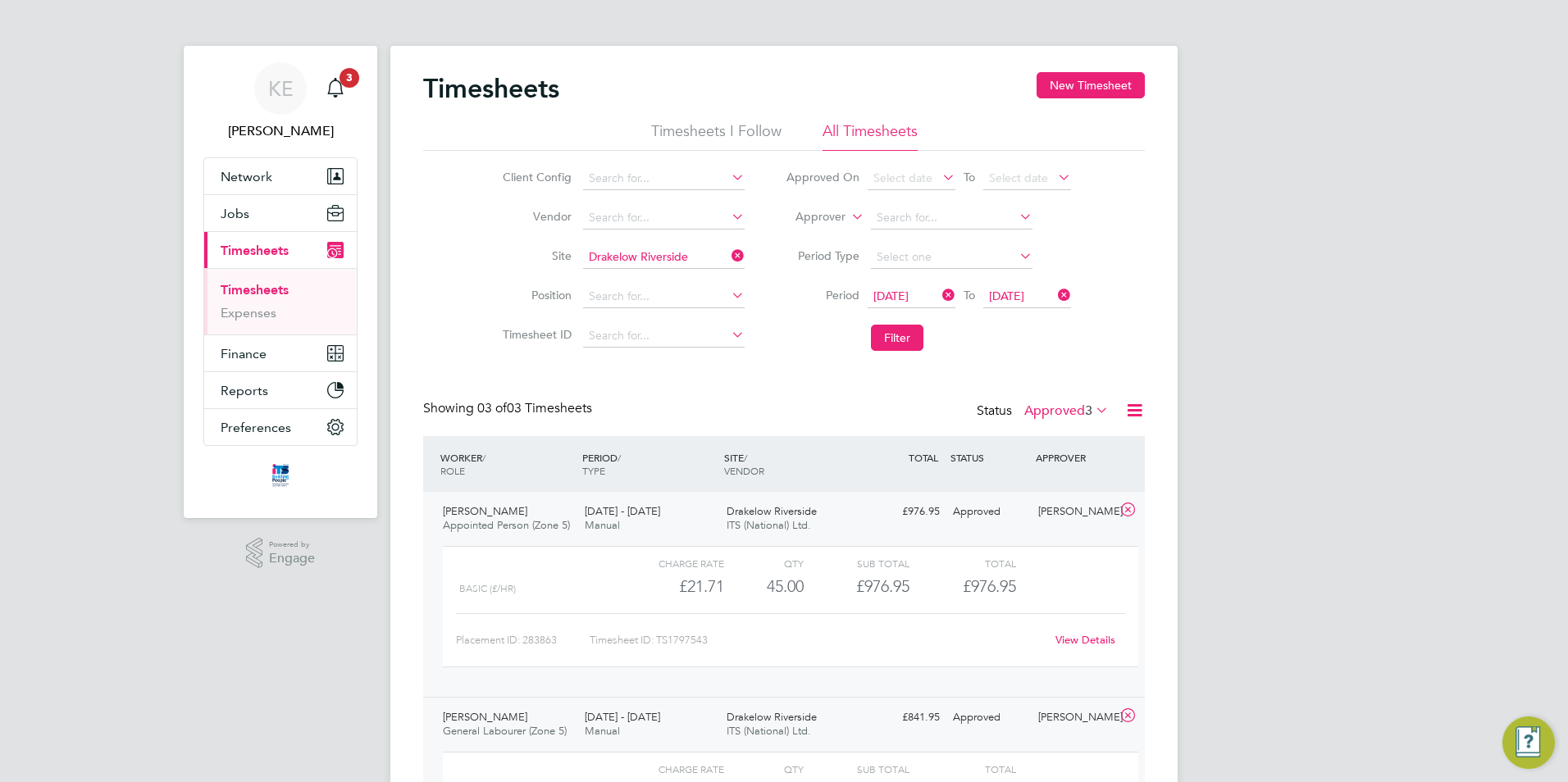
click at [728, 251] on icon at bounding box center [728, 256] width 0 height 23
click at [603, 263] on input at bounding box center [663, 257] width 162 height 23
click at [653, 283] on li "Lau nceston" at bounding box center [663, 280] width 163 height 22
type input "Launceston"
click at [897, 343] on button "Filter" at bounding box center [897, 338] width 53 height 26
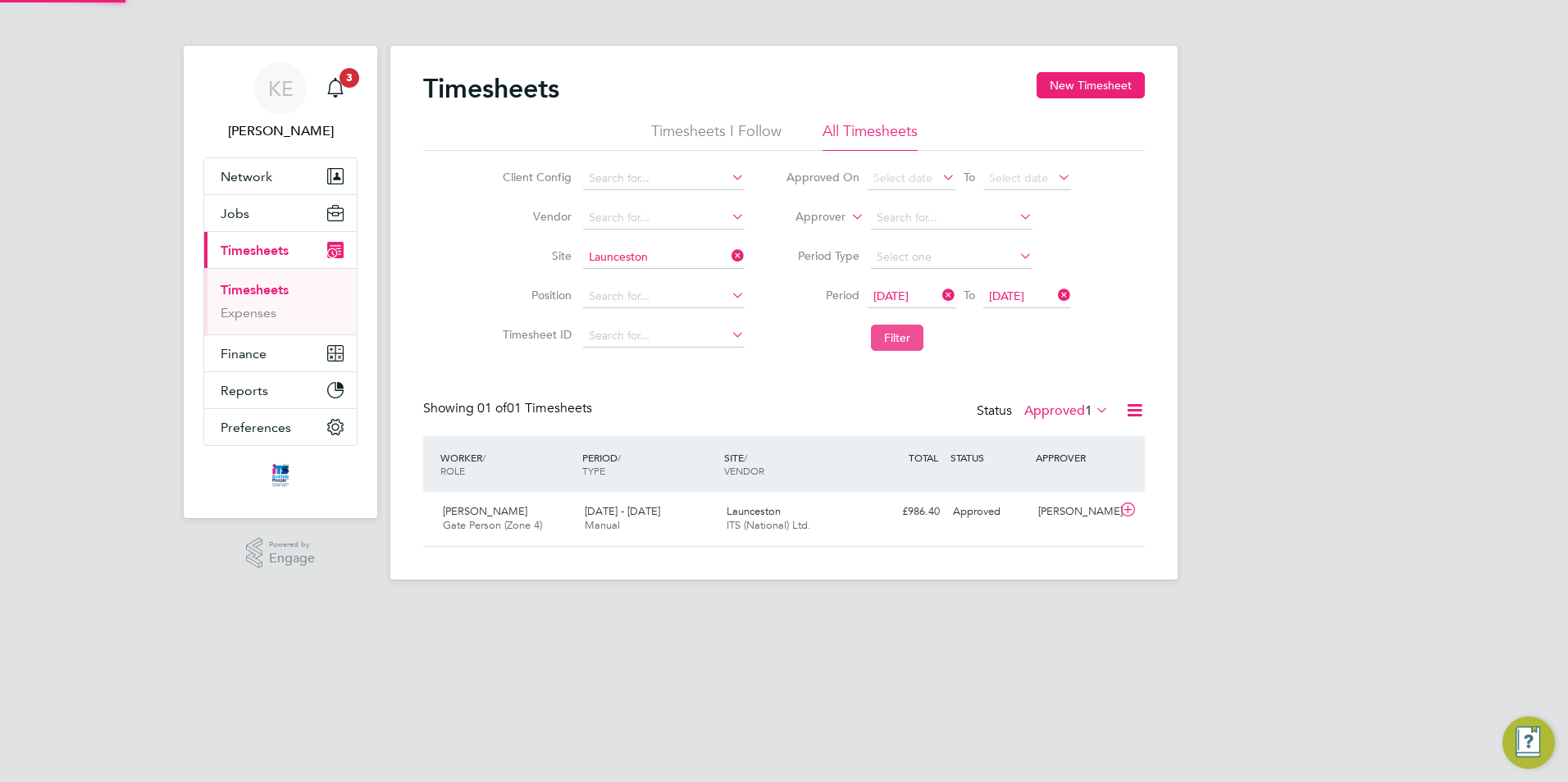
scroll to position [42, 142]
click at [672, 534] on div "4 - 10 Aug 2025 Manual" at bounding box center [649, 519] width 142 height 41
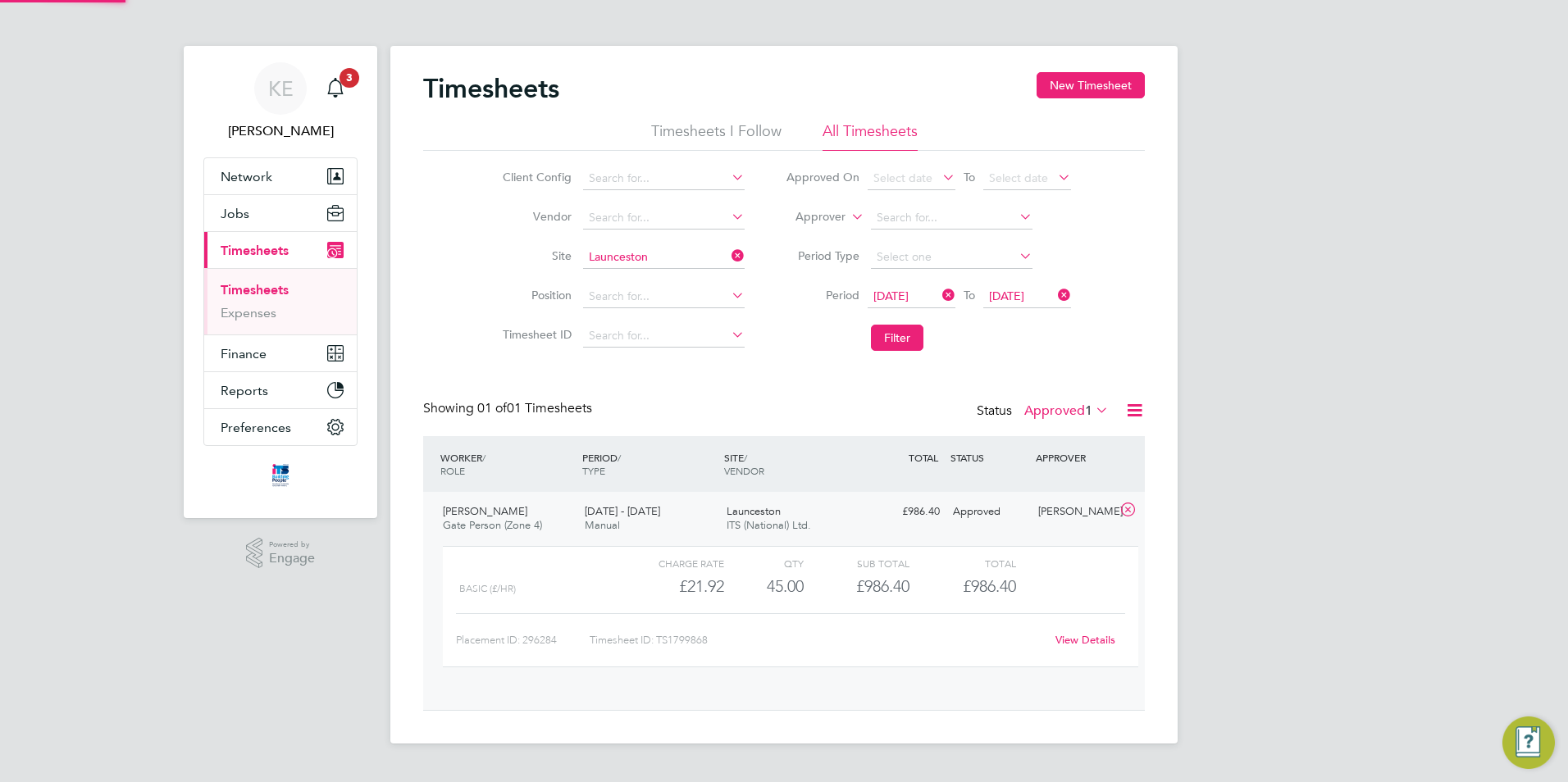
scroll to position [28, 160]
drag, startPoint x: 708, startPoint y: 643, endPoint x: 661, endPoint y: 641, distance: 47.0
click at [661, 641] on div "Timesheet ID: TS1799868" at bounding box center [816, 640] width 455 height 26
copy div "TS1799868"
click at [1134, 504] on icon at bounding box center [1128, 510] width 20 height 13
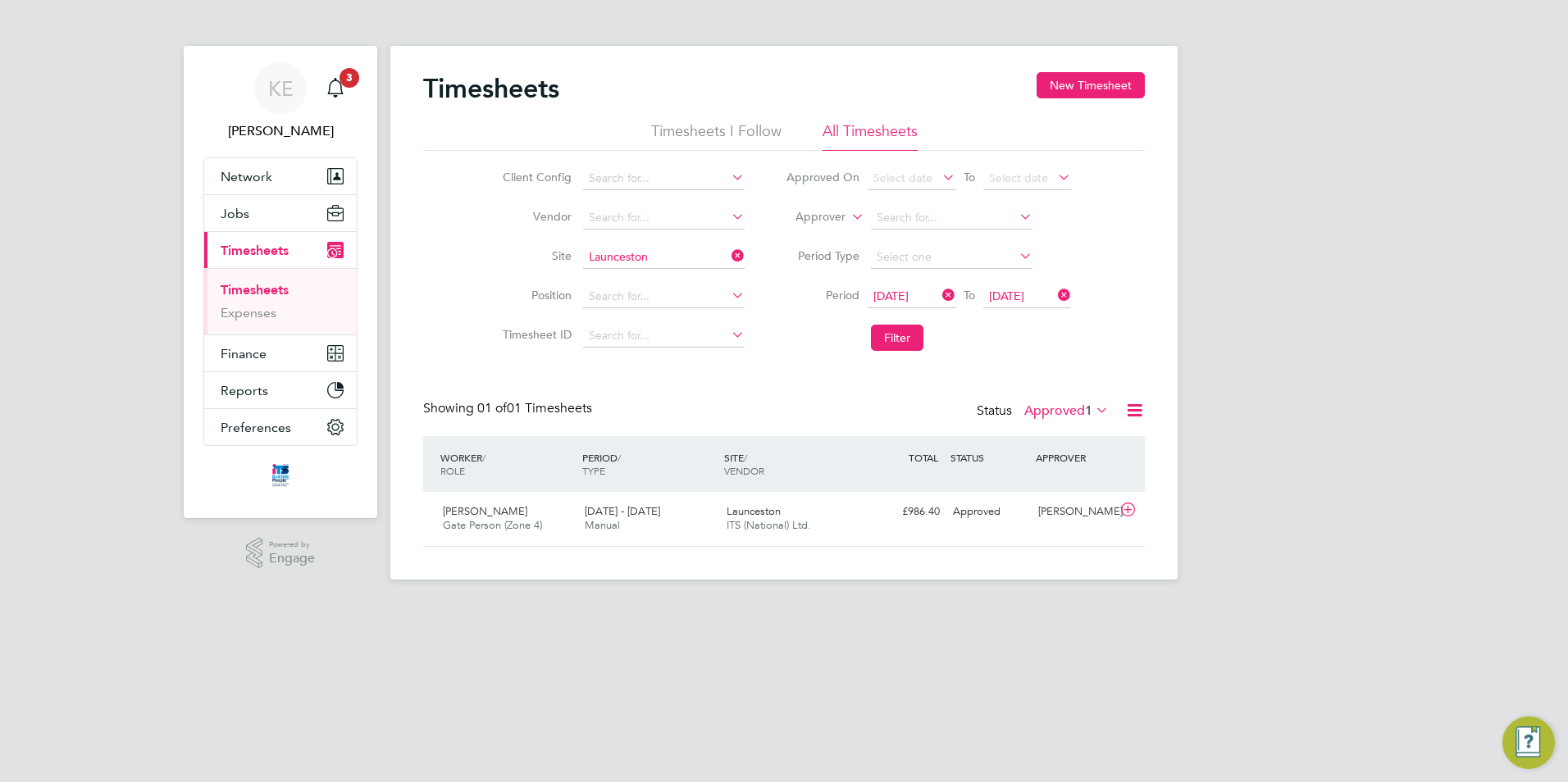
click at [728, 255] on icon at bounding box center [728, 256] width 0 height 23
click at [635, 267] on div "Timesheets New Timesheet Timesheets I Follow All Timesheets Client Config Vendo…" at bounding box center [784, 313] width 787 height 534
drag, startPoint x: 621, startPoint y: 280, endPoint x: 635, endPoint y: 280, distance: 14.0
click at [624, 280] on li "Institute of Glob al Health Building (22CA04)" at bounding box center [702, 280] width 240 height 22
type input "Institute of Global Health Building (22CA04)"
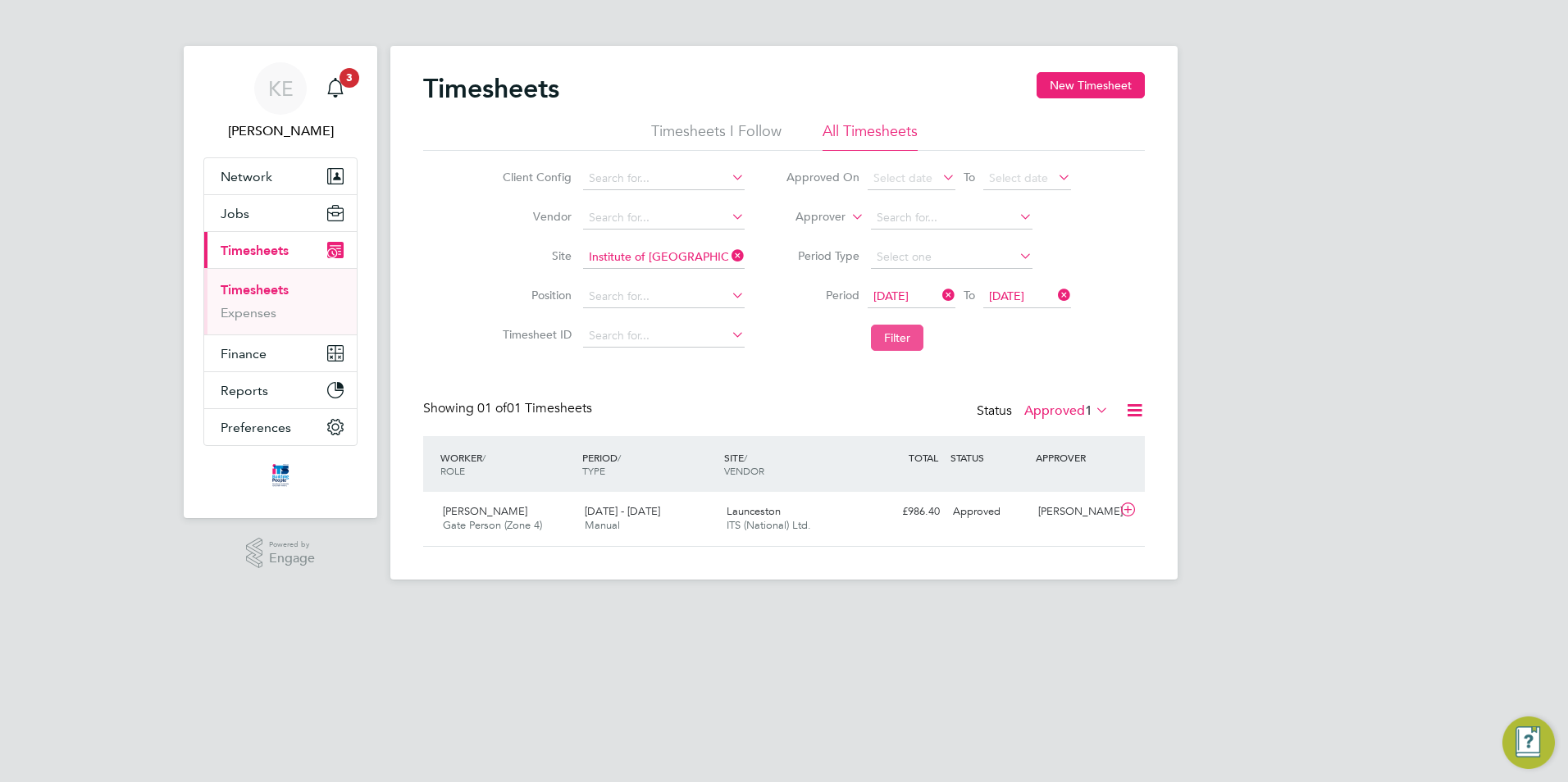
click at [899, 340] on button "Filter" at bounding box center [897, 338] width 53 height 26
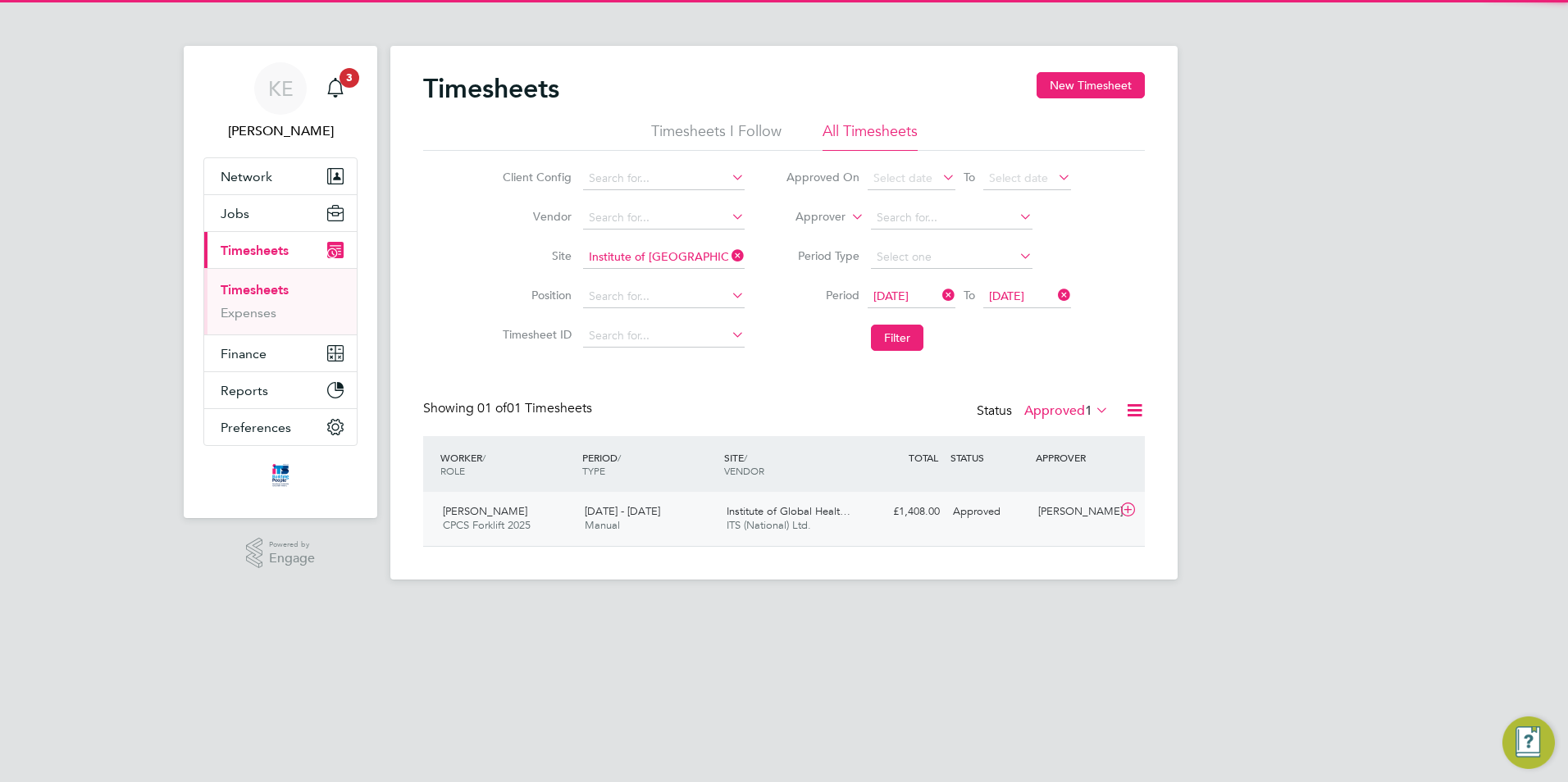
click at [581, 525] on div "2 - 8 Aug 2025 Manual" at bounding box center [649, 519] width 142 height 41
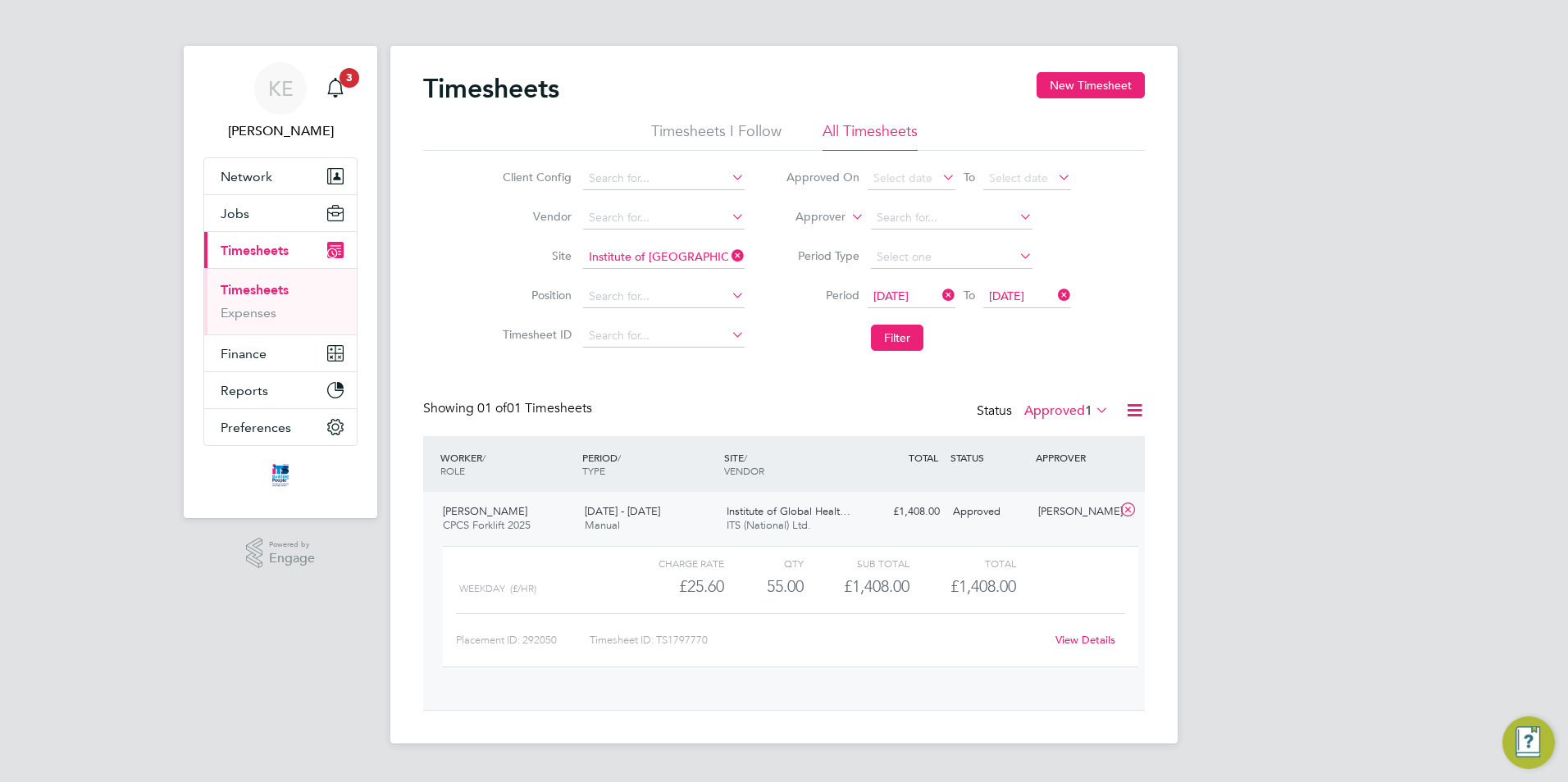
scroll to position [28, 160]
drag, startPoint x: 718, startPoint y: 644, endPoint x: 657, endPoint y: 637, distance: 61.4
click at [657, 637] on div "Timesheet ID: TS1797770" at bounding box center [816, 640] width 455 height 26
copy div "TS1797770"
click at [728, 255] on icon at bounding box center [728, 256] width 0 height 23
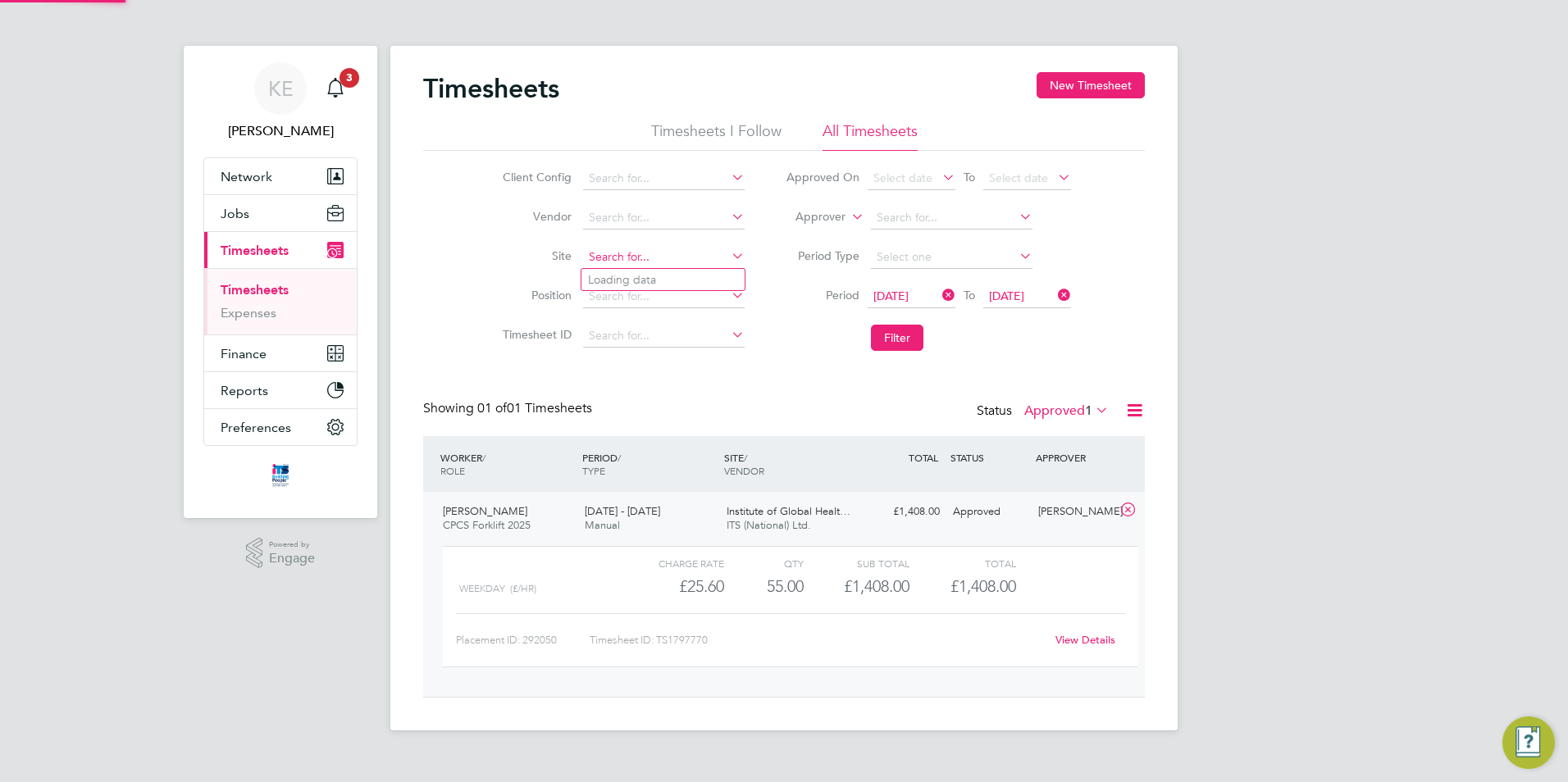
click at [676, 262] on input at bounding box center [663, 257] width 162 height 23
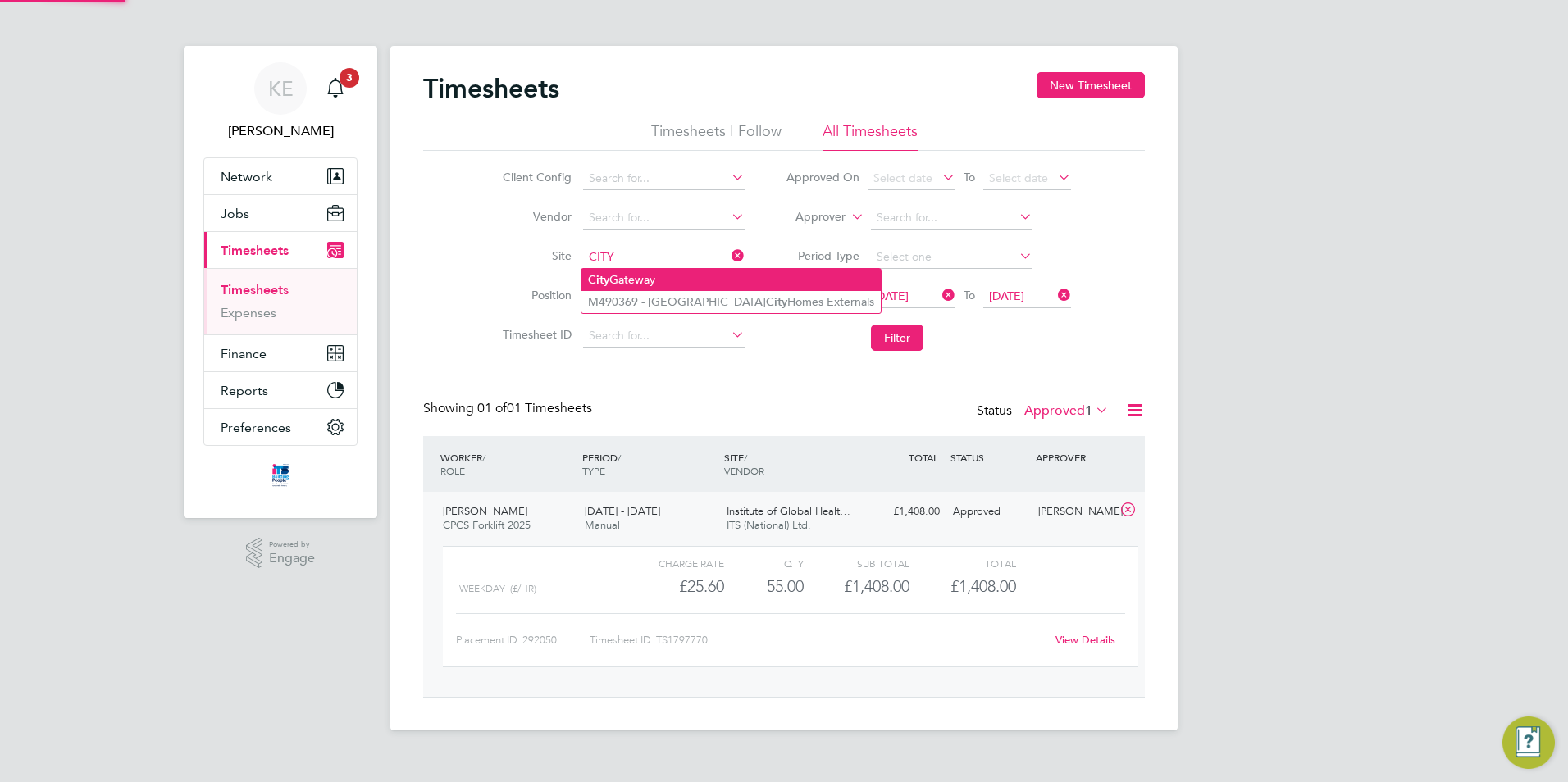
click at [655, 275] on li "City Gateway" at bounding box center [731, 280] width 299 height 22
type input "City Gateway"
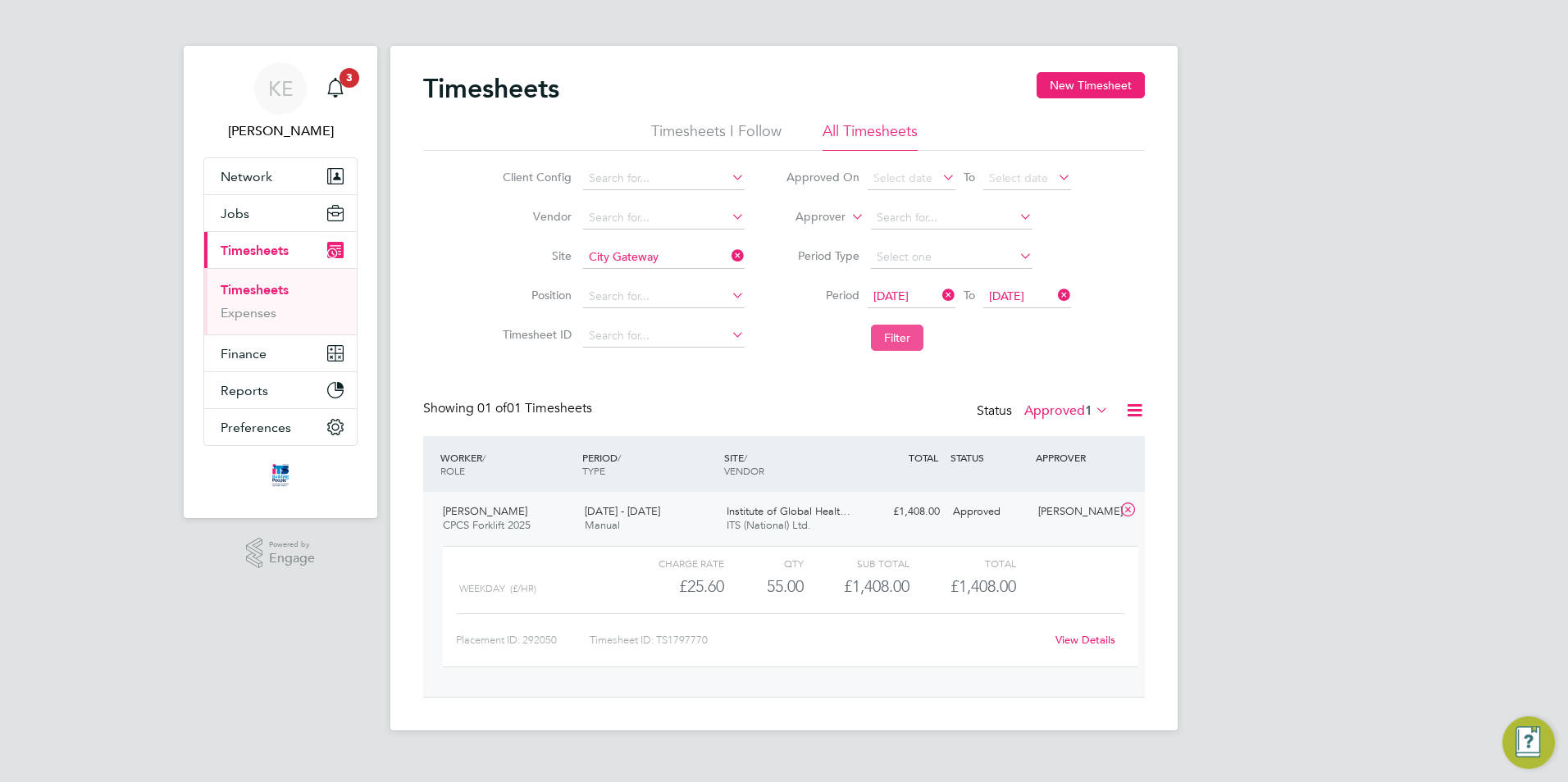
click at [909, 340] on button "Filter" at bounding box center [897, 338] width 53 height 26
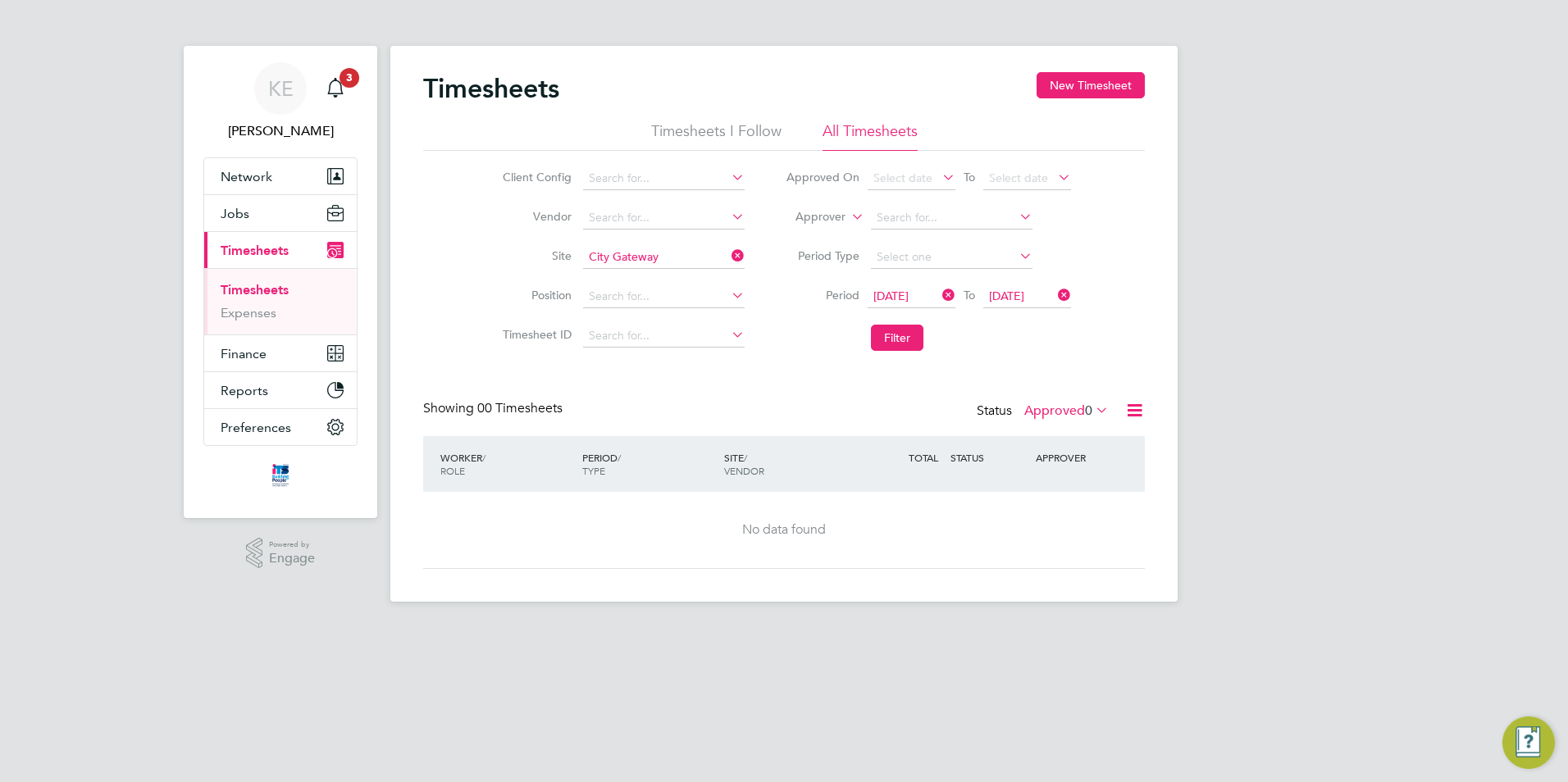
click at [1057, 410] on label "Approved 0" at bounding box center [1066, 411] width 84 height 17
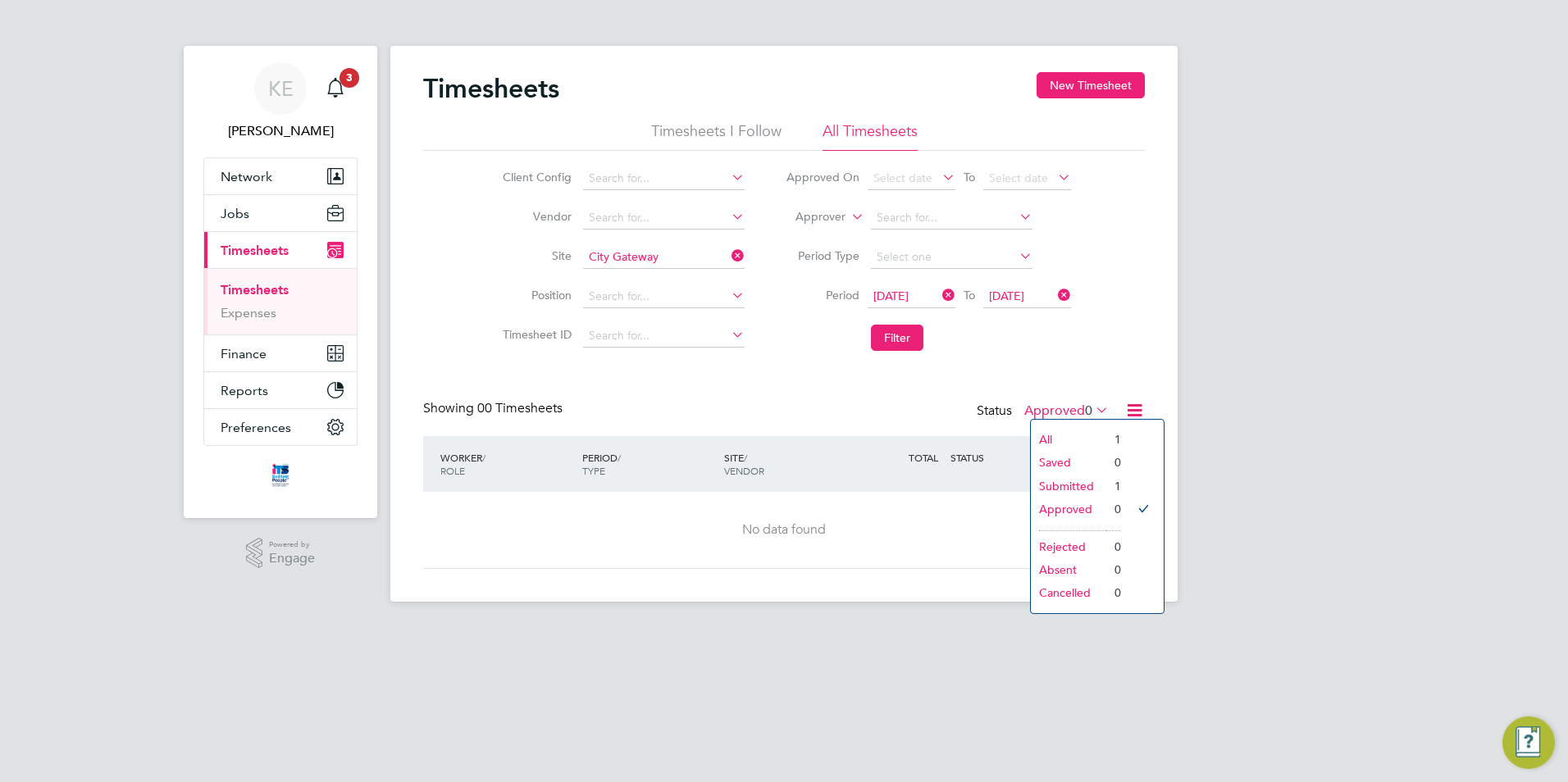
click at [1061, 493] on li "Submitted" at bounding box center [1068, 486] width 76 height 23
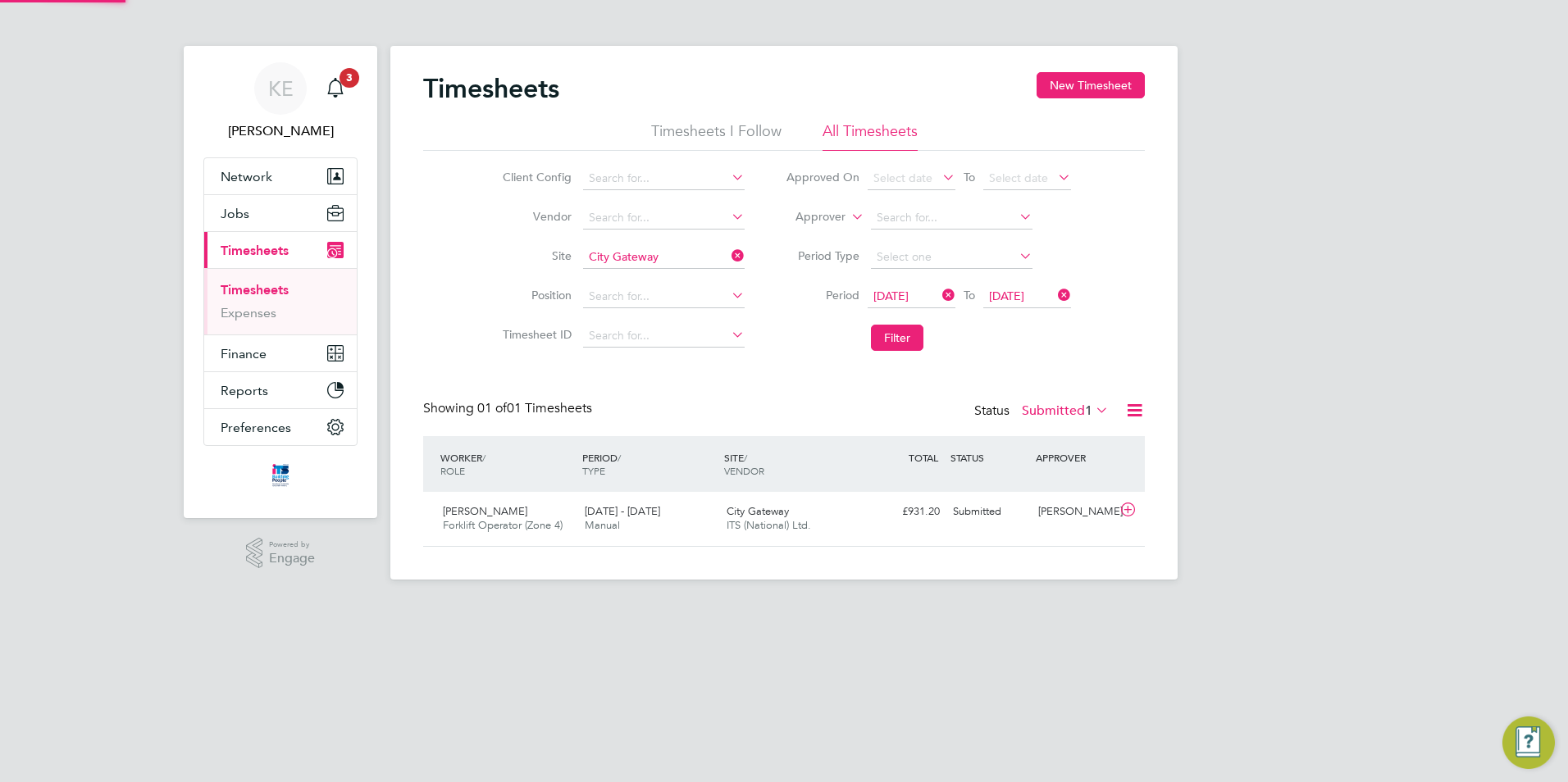
scroll to position [42, 142]
